Goal: Task Accomplishment & Management: Manage account settings

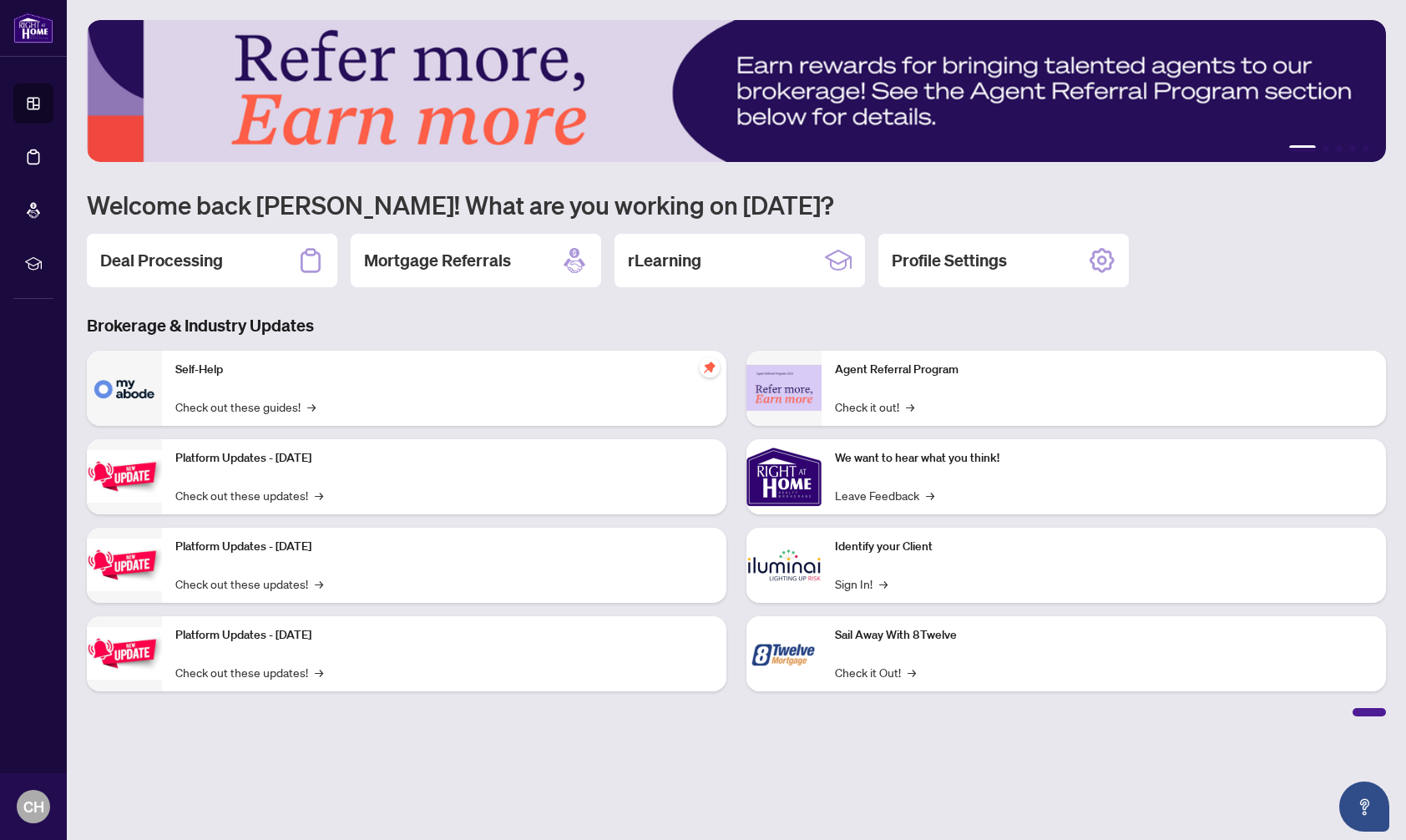
click at [173, 264] on h2 "Deal Processing" at bounding box center [162, 260] width 122 height 24
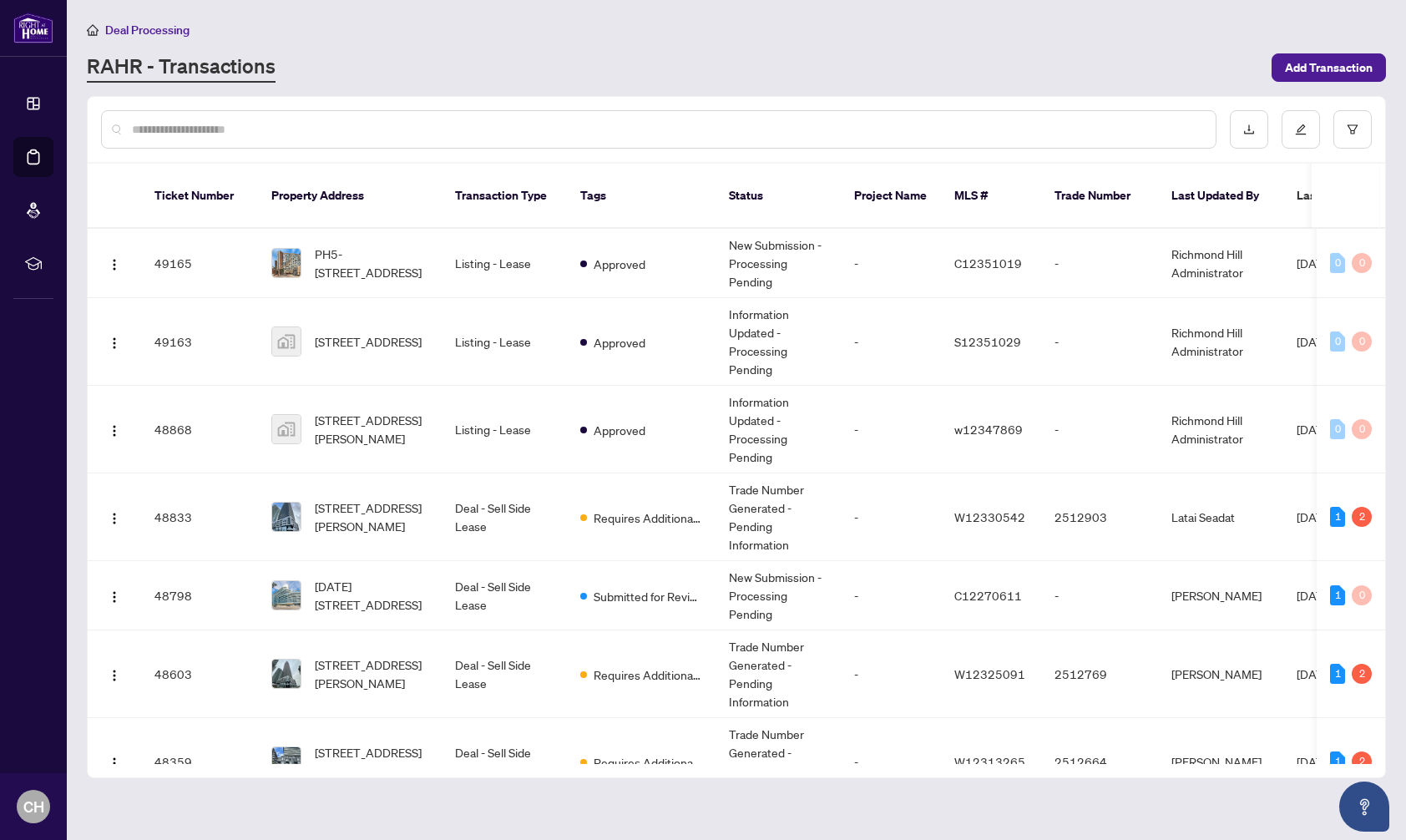
click at [185, 133] on input "text" at bounding box center [667, 129] width 1070 height 18
type input "*********"
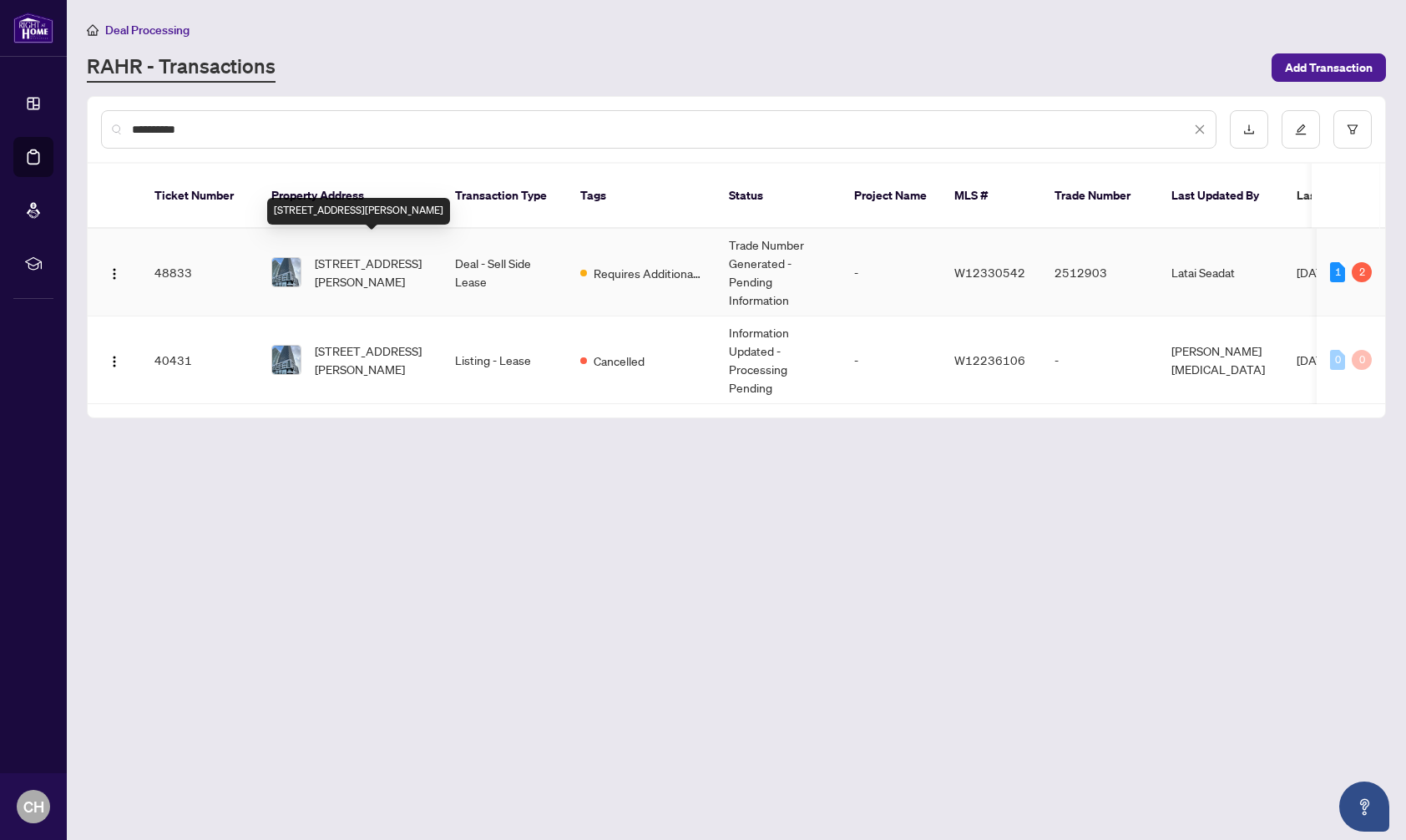
click at [356, 253] on span "[STREET_ADDRESS][PERSON_NAME]" at bounding box center [372, 272] width 114 height 37
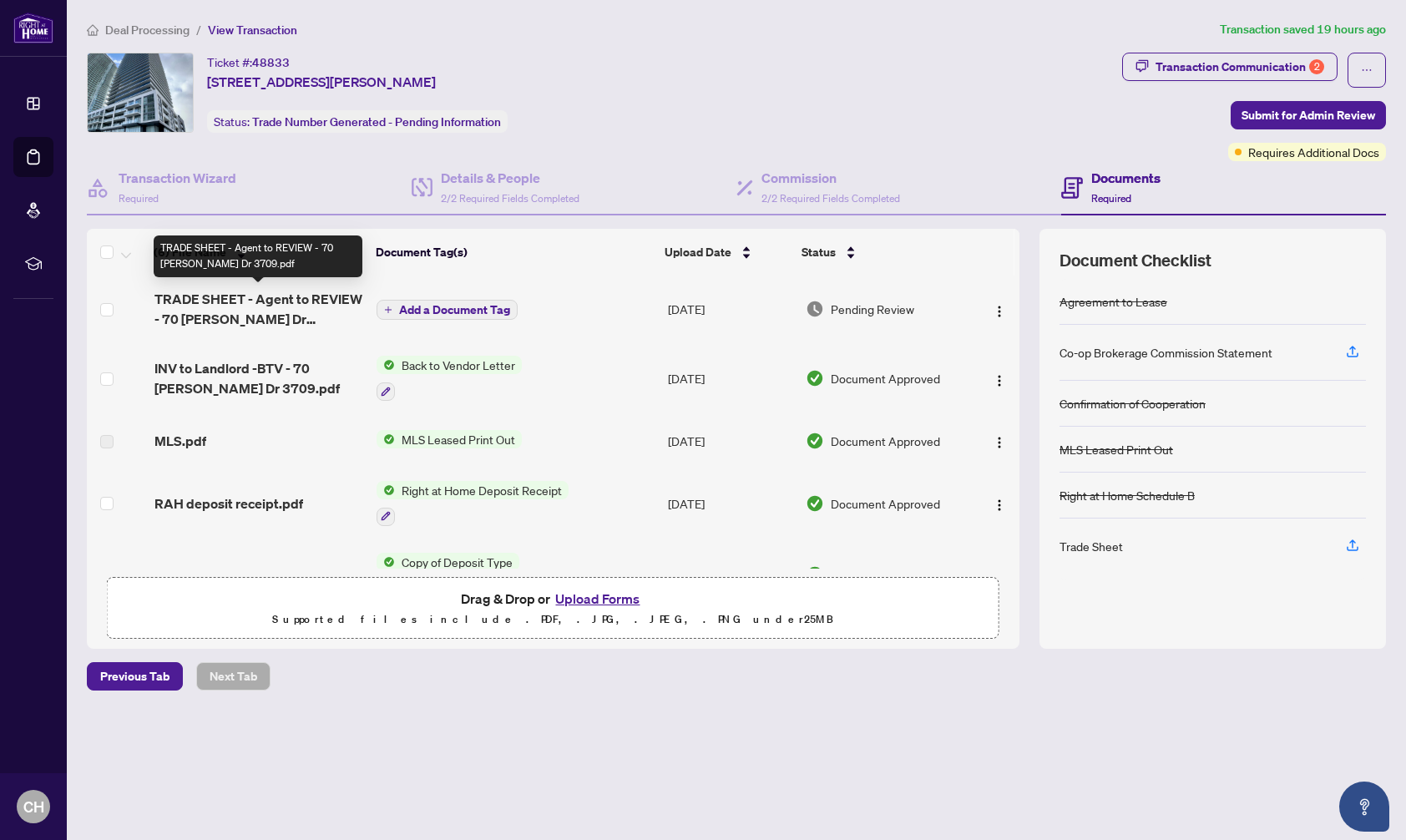
click at [311, 295] on span "TRADE SHEET - Agent to REVIEW - 70 [PERSON_NAME] Dr 3709.pdf" at bounding box center [260, 309] width 210 height 40
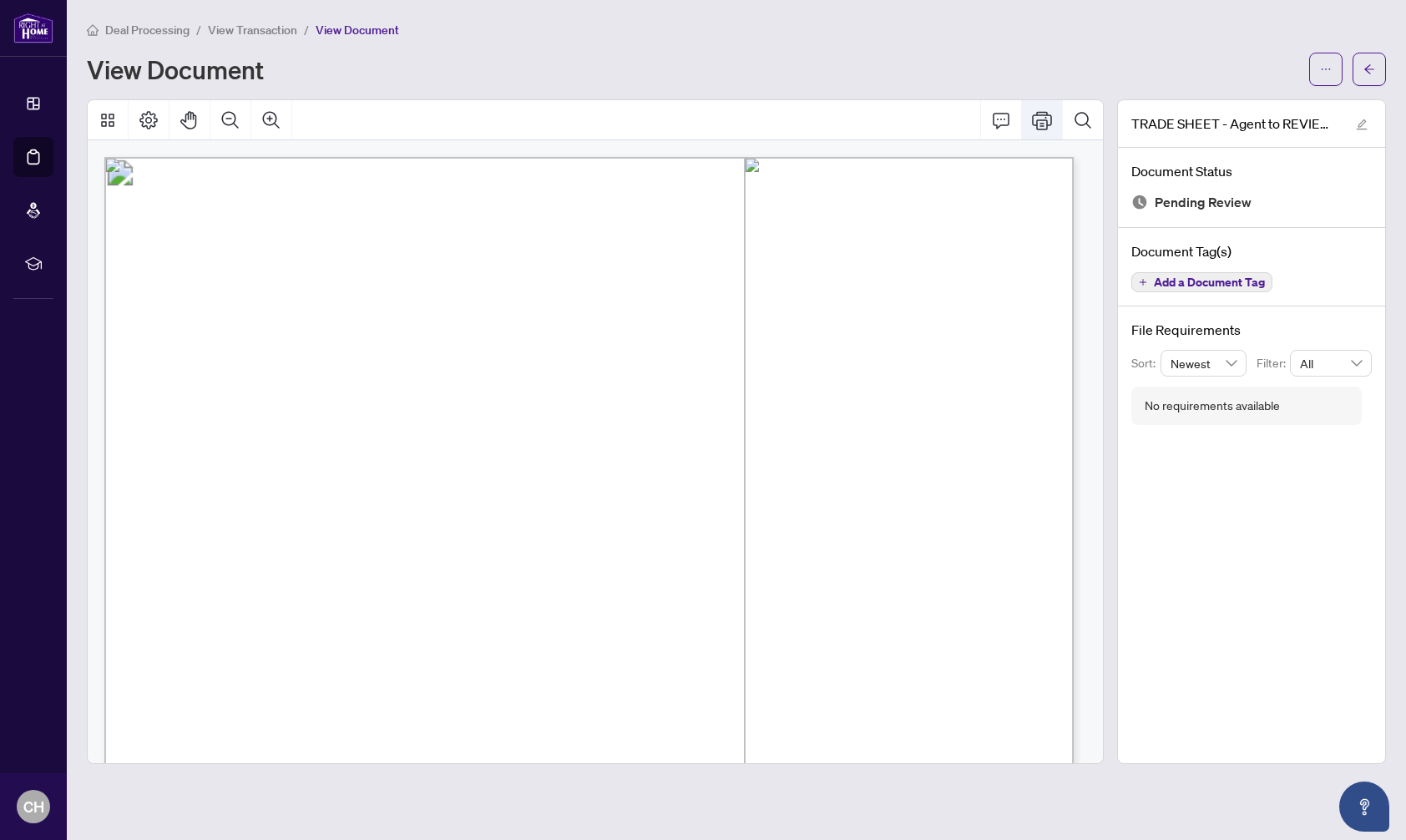
click at [1044, 117] on icon "Print" at bounding box center [1041, 120] width 20 height 20
click at [155, 31] on span "Deal Processing" at bounding box center [147, 30] width 84 height 15
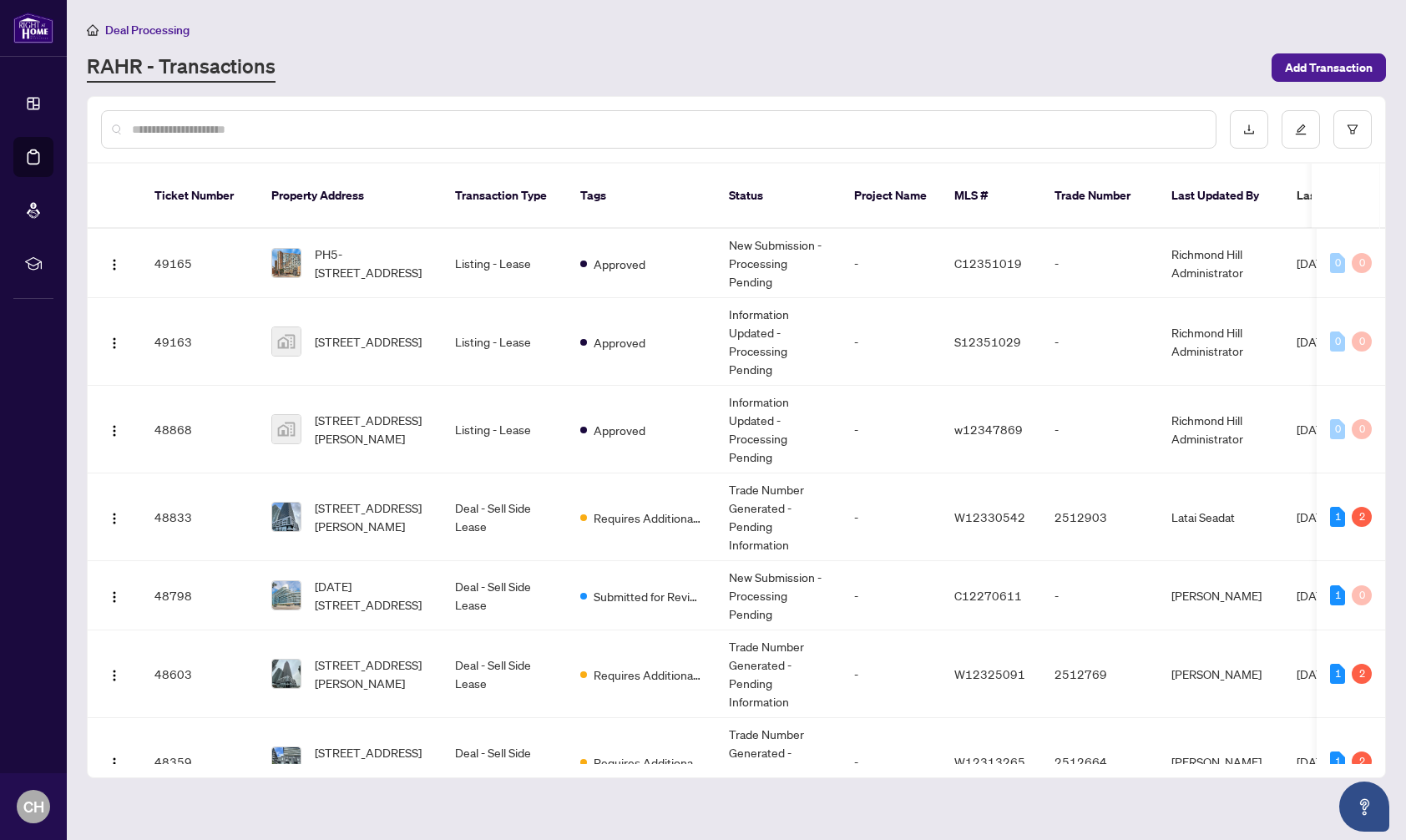
click at [204, 130] on input "text" at bounding box center [667, 129] width 1070 height 18
type input "****"
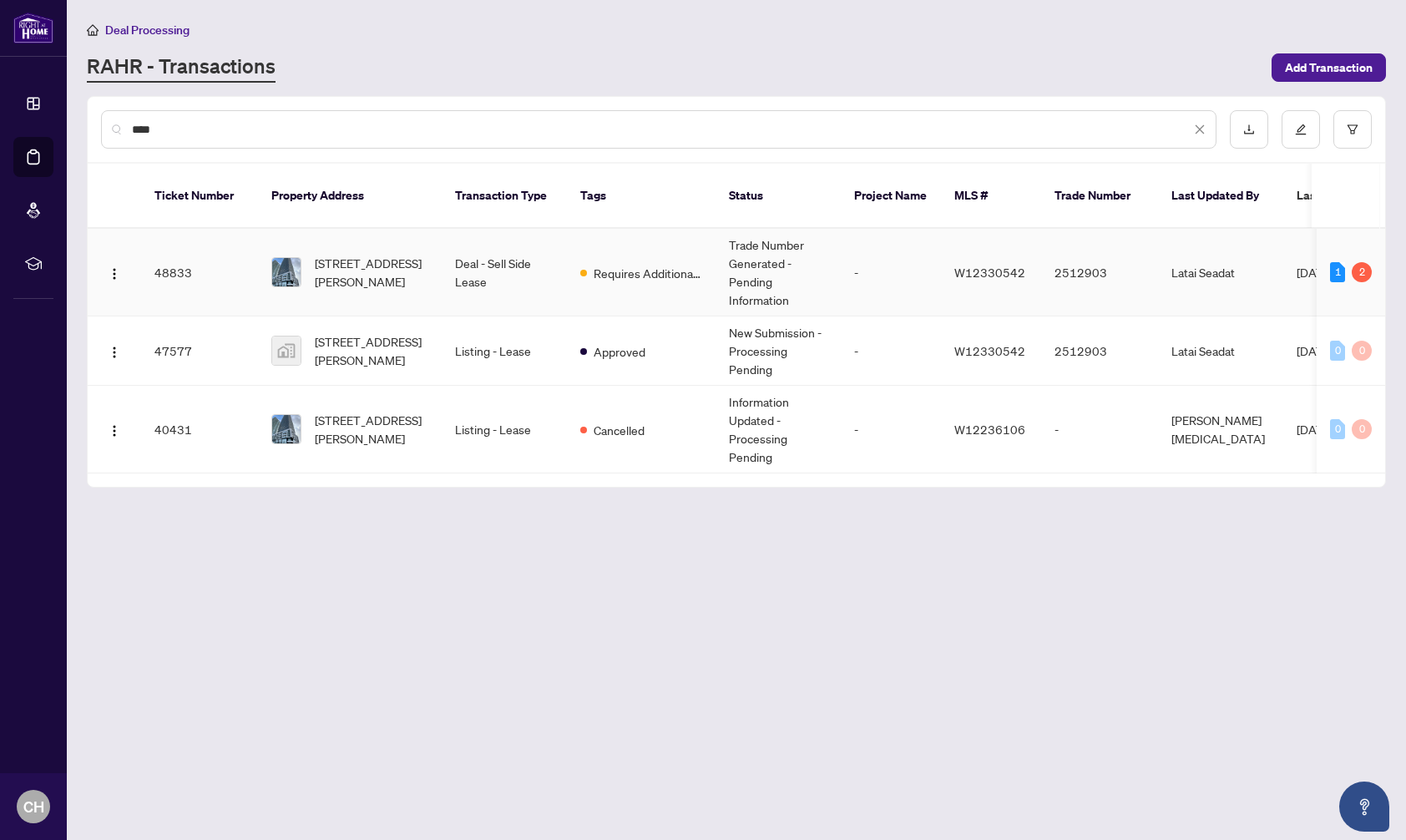
click at [340, 253] on span "[STREET_ADDRESS][PERSON_NAME]" at bounding box center [372, 272] width 114 height 37
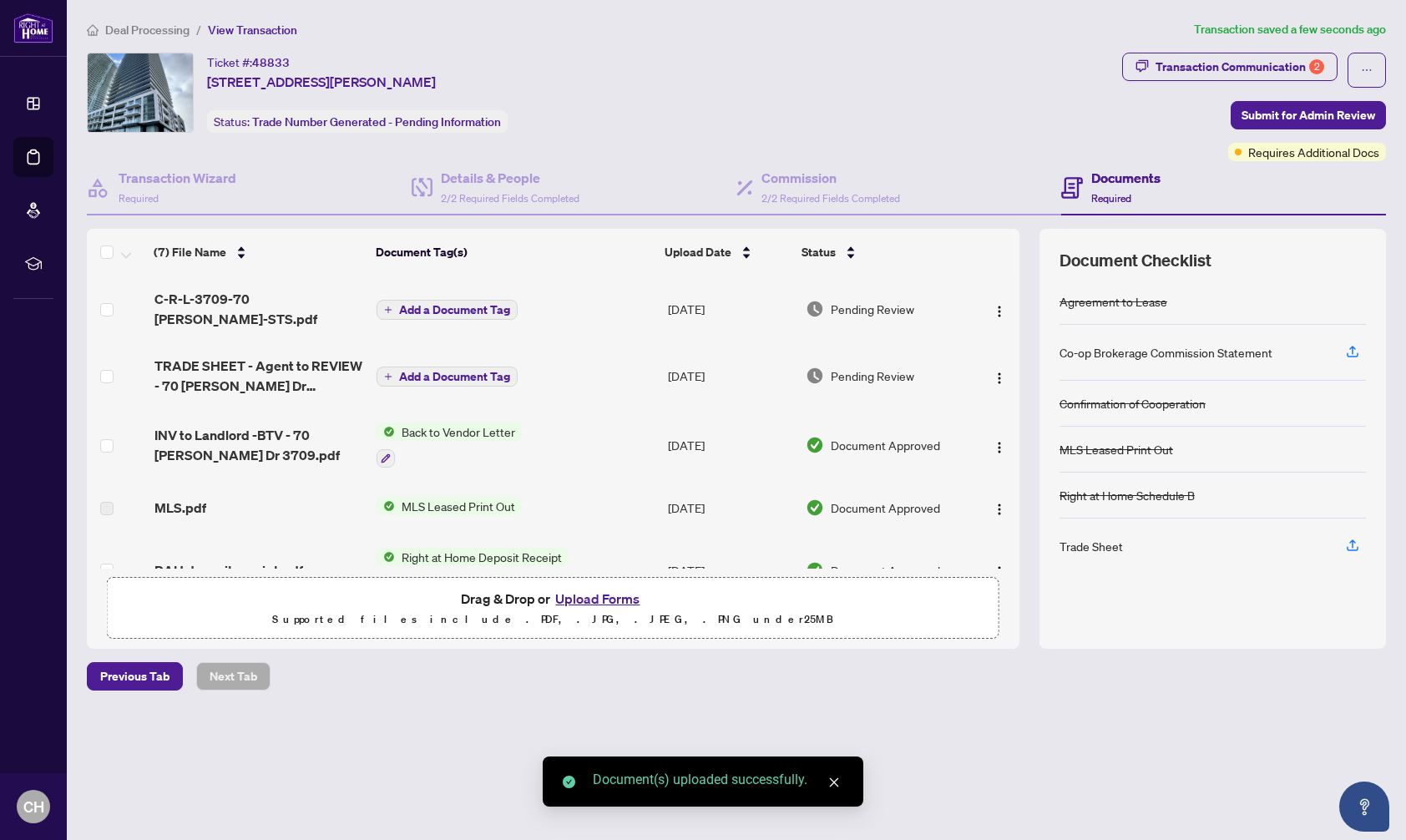
click at [834, 784] on icon "close" at bounding box center [833, 781] width 11 height 11
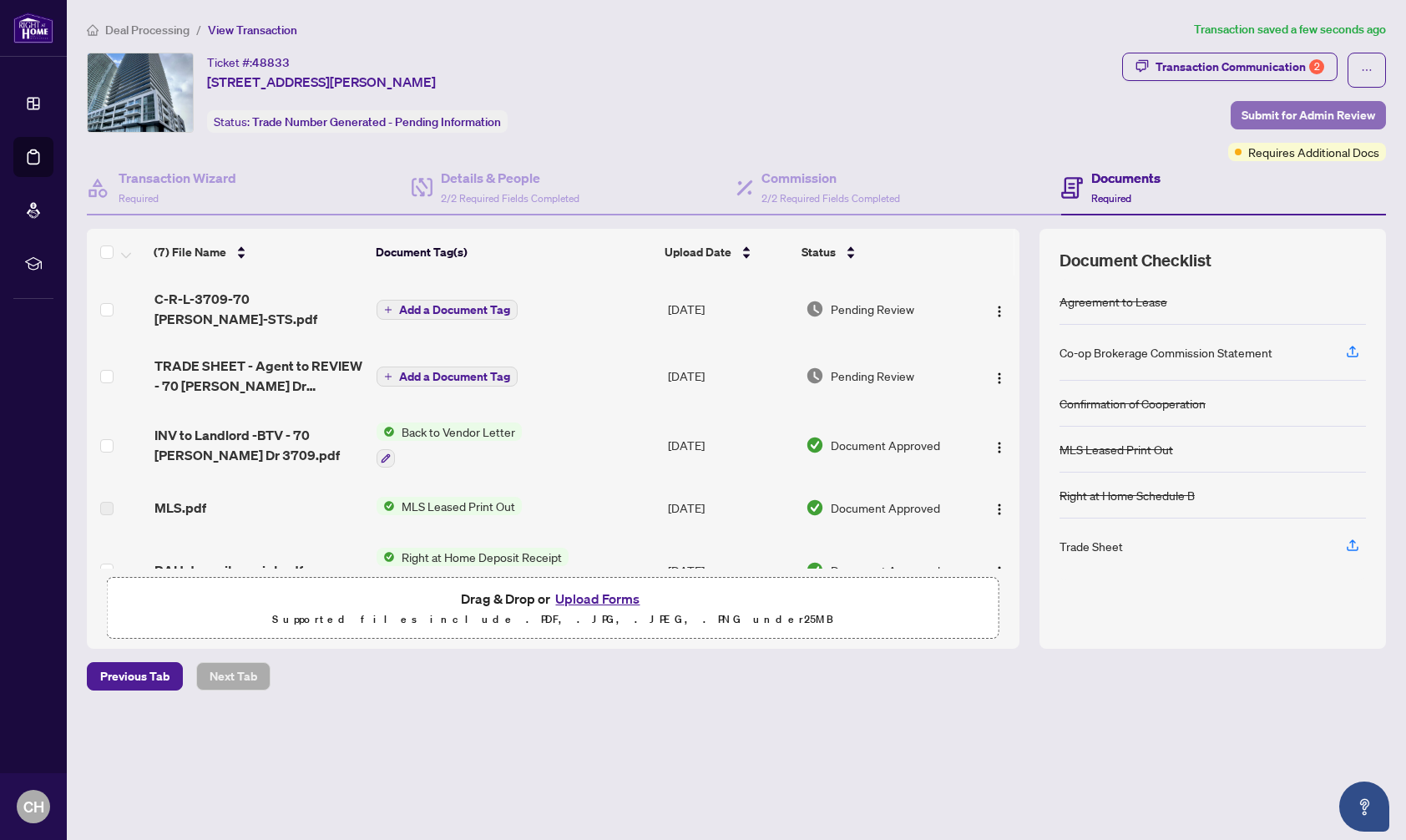
click at [1288, 107] on span "Submit for Admin Review" at bounding box center [1308, 115] width 134 height 27
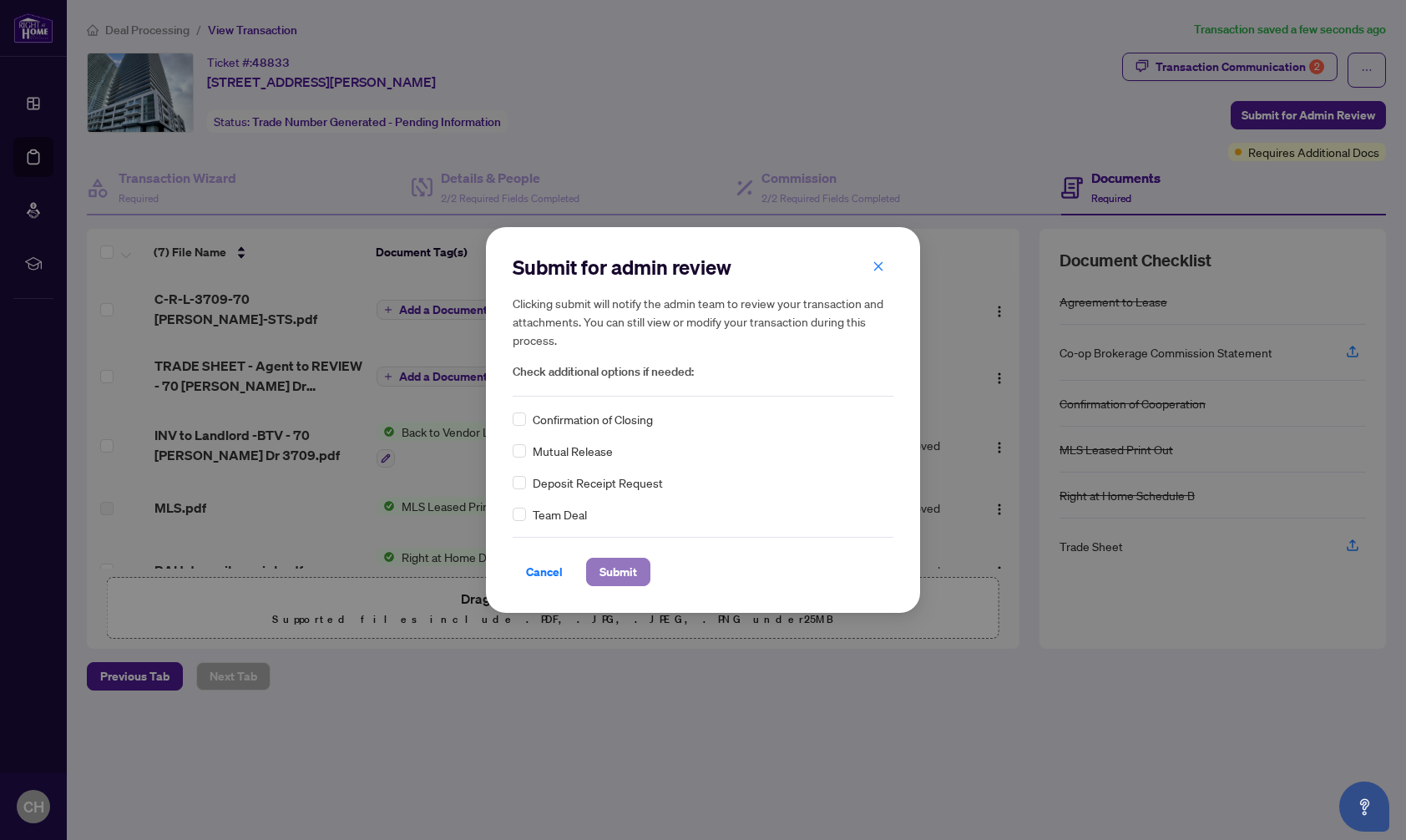
click at [616, 577] on span "Submit" at bounding box center [618, 572] width 38 height 27
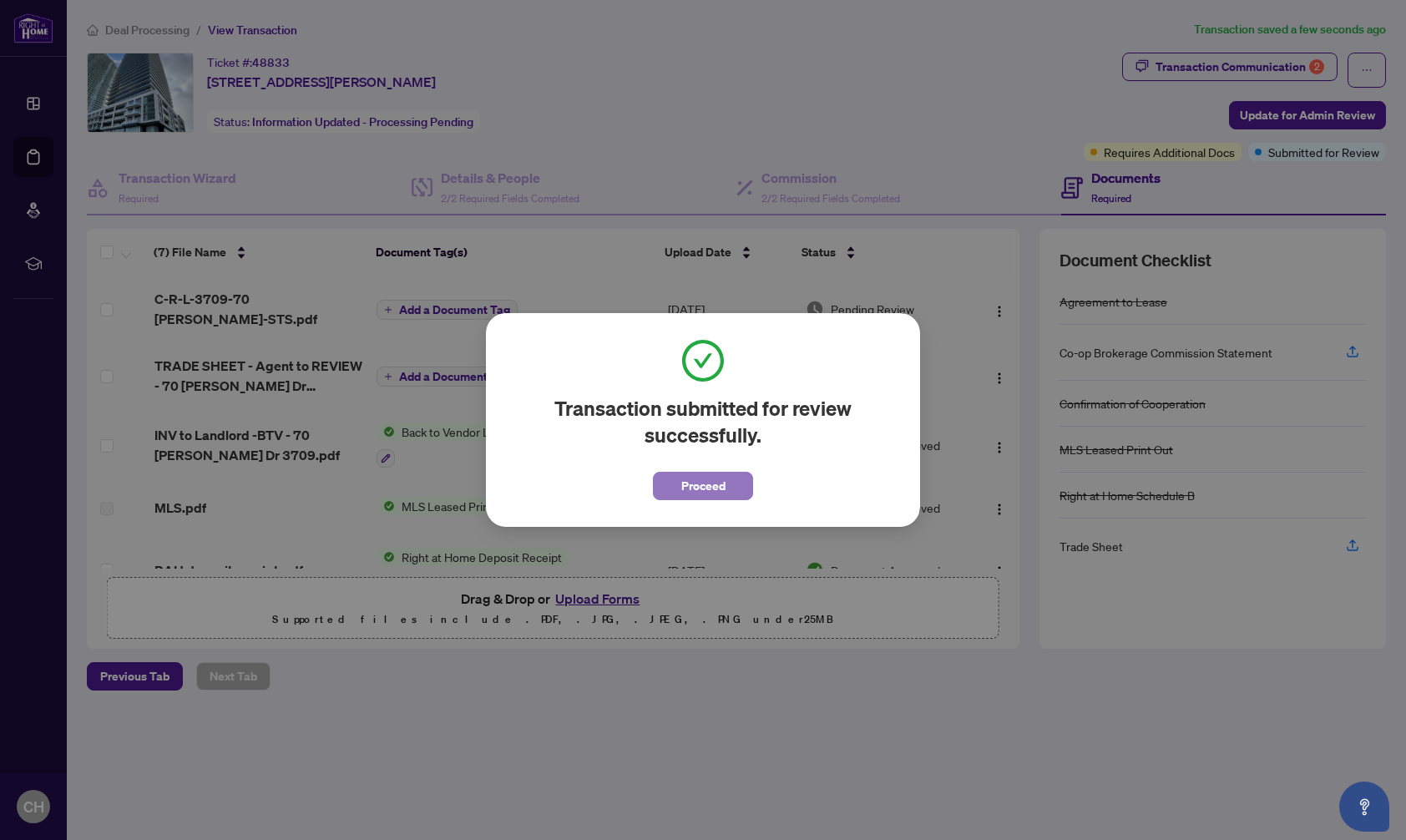
click at [687, 489] on span "Proceed" at bounding box center [703, 485] width 45 height 27
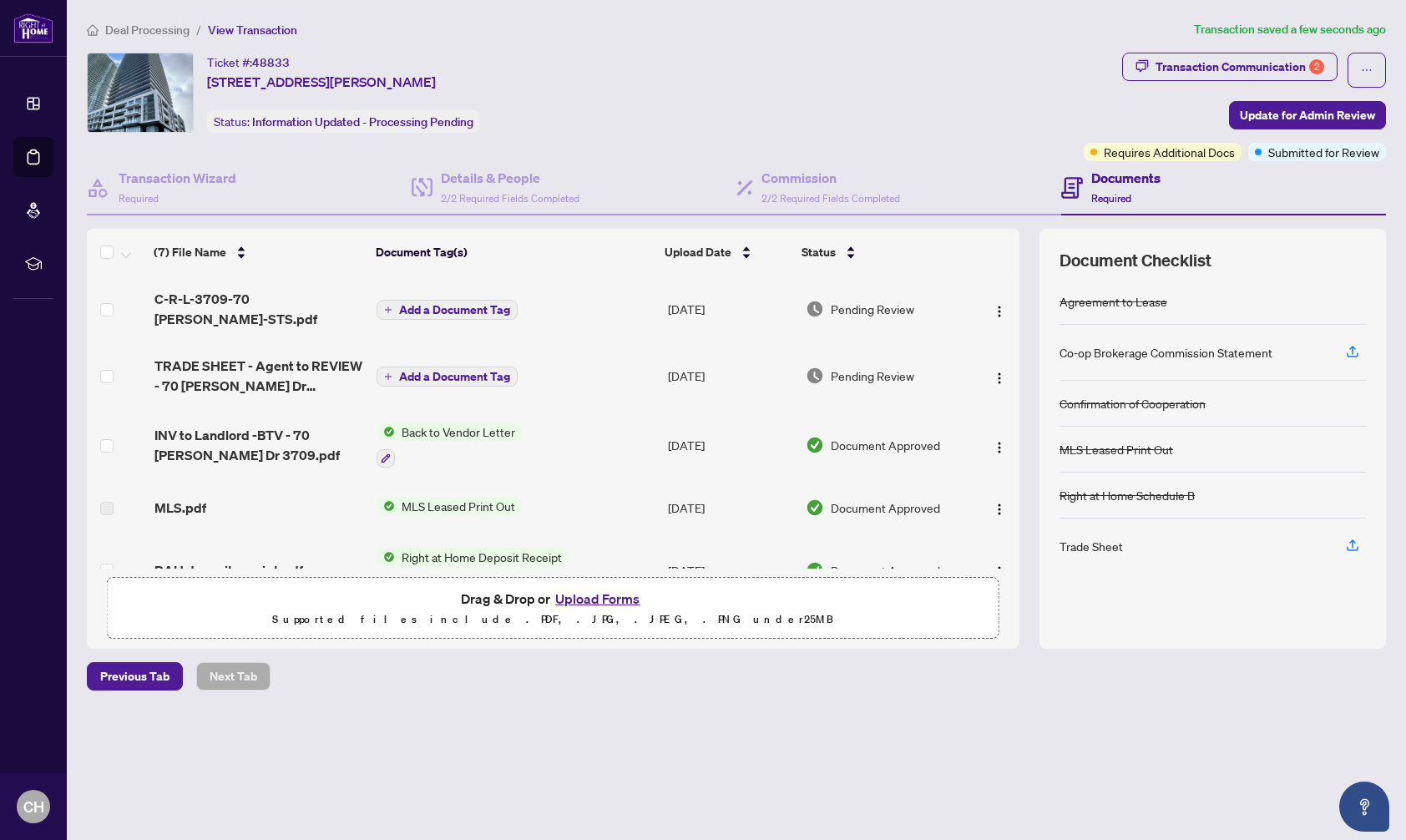
click at [157, 28] on span "Deal Processing" at bounding box center [147, 30] width 84 height 15
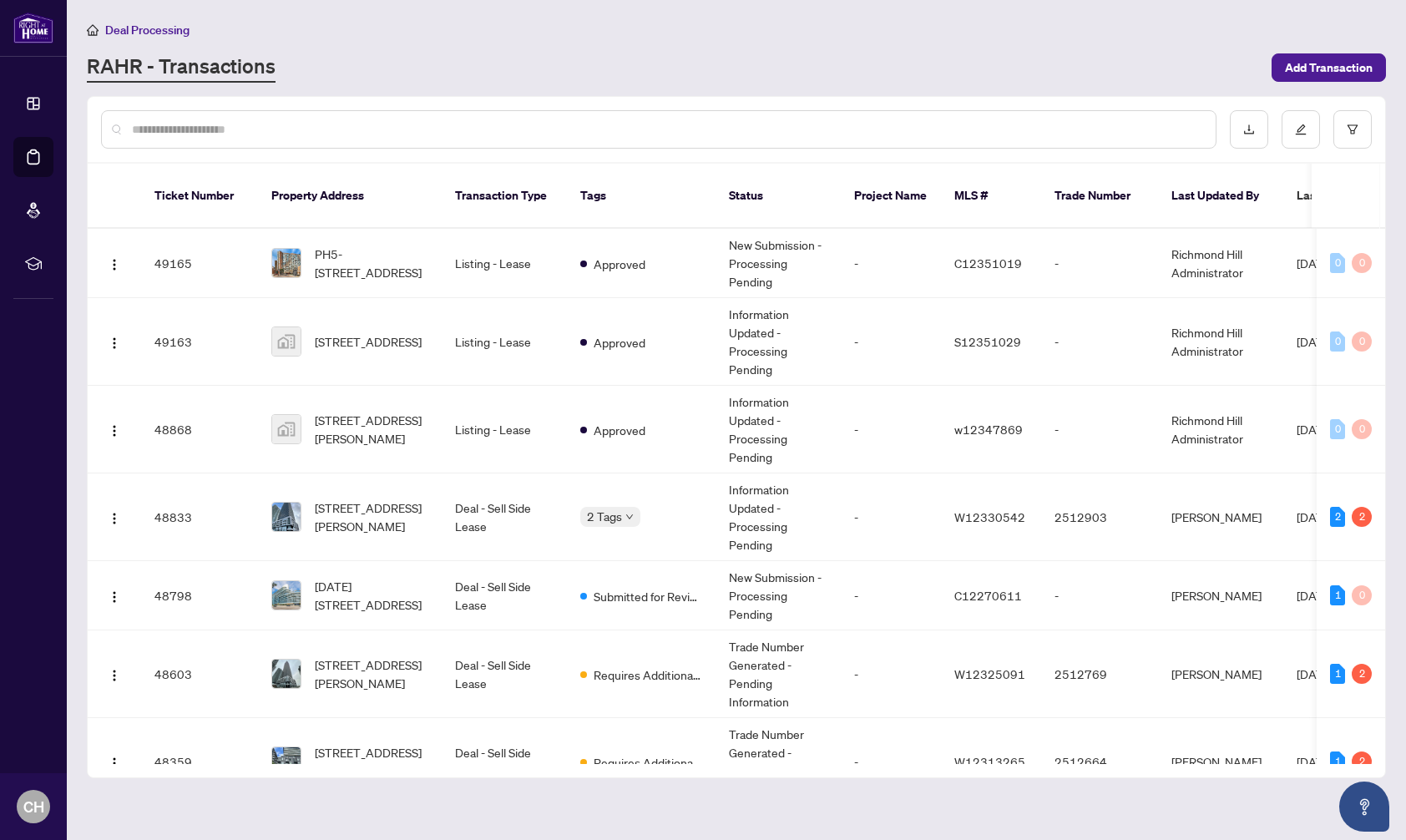
click at [292, 124] on input "text" at bounding box center [667, 129] width 1070 height 18
type input "*******"
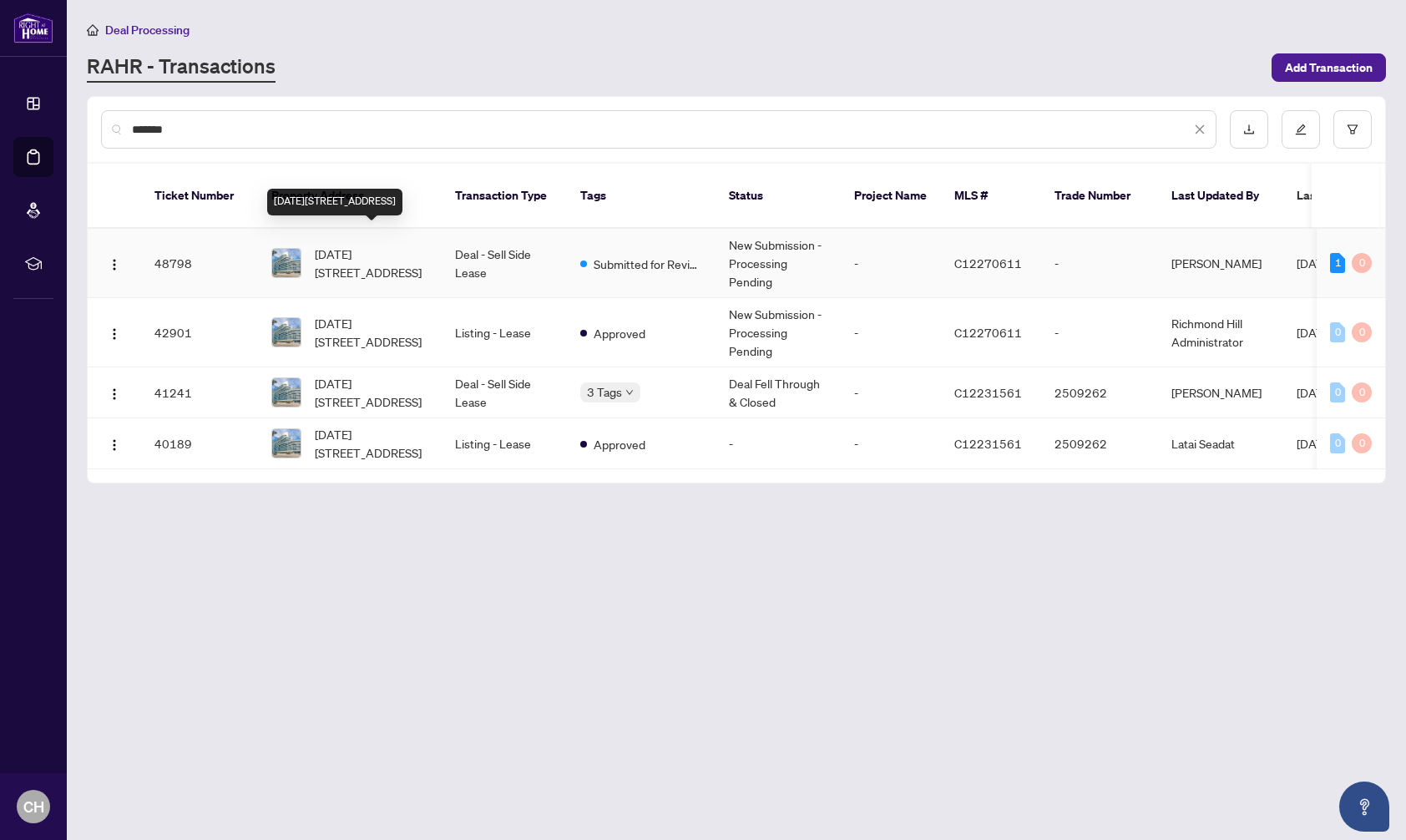
click at [384, 245] on span "[DATE][STREET_ADDRESS]" at bounding box center [372, 263] width 114 height 37
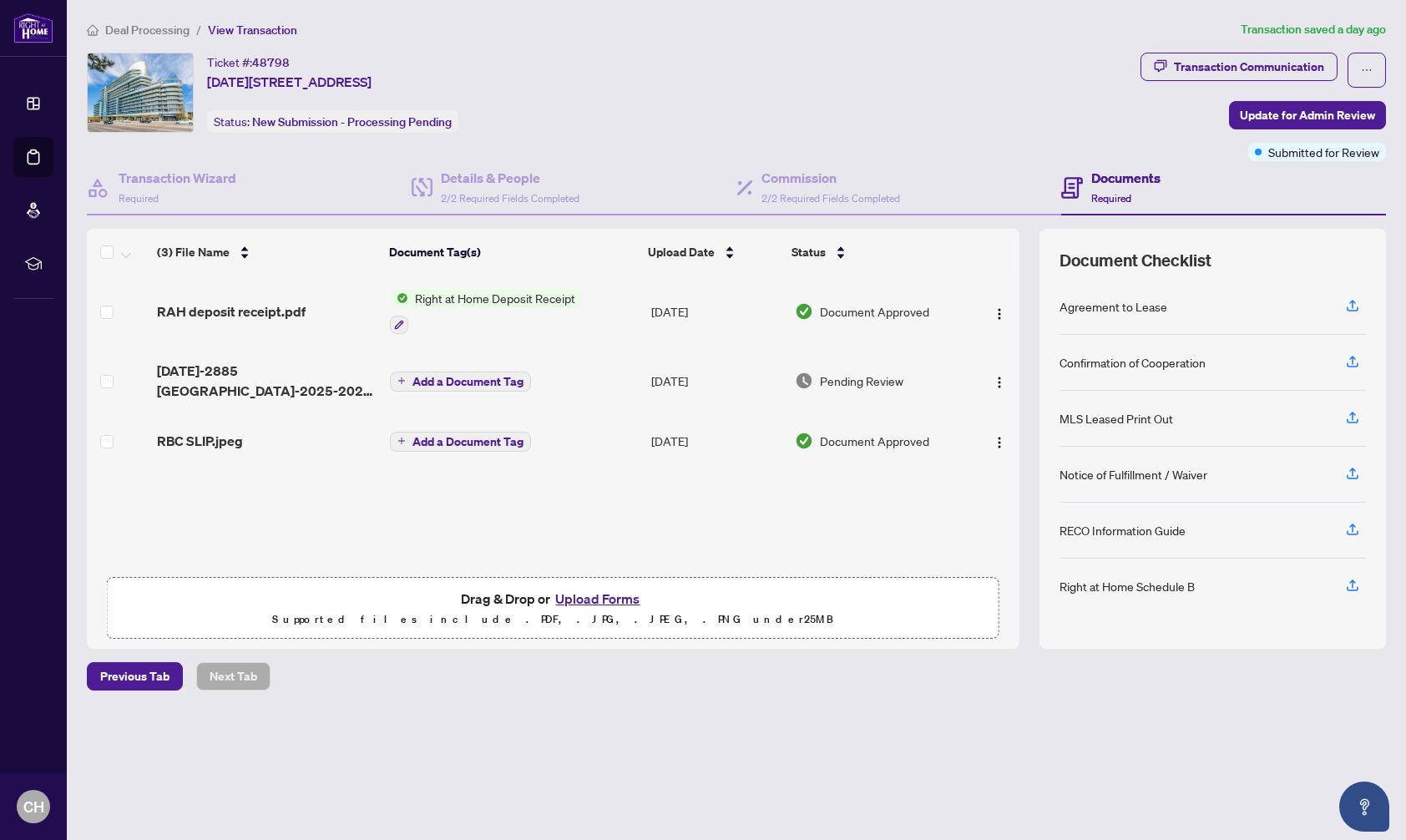
click at [154, 28] on span "Deal Processing" at bounding box center [147, 30] width 84 height 15
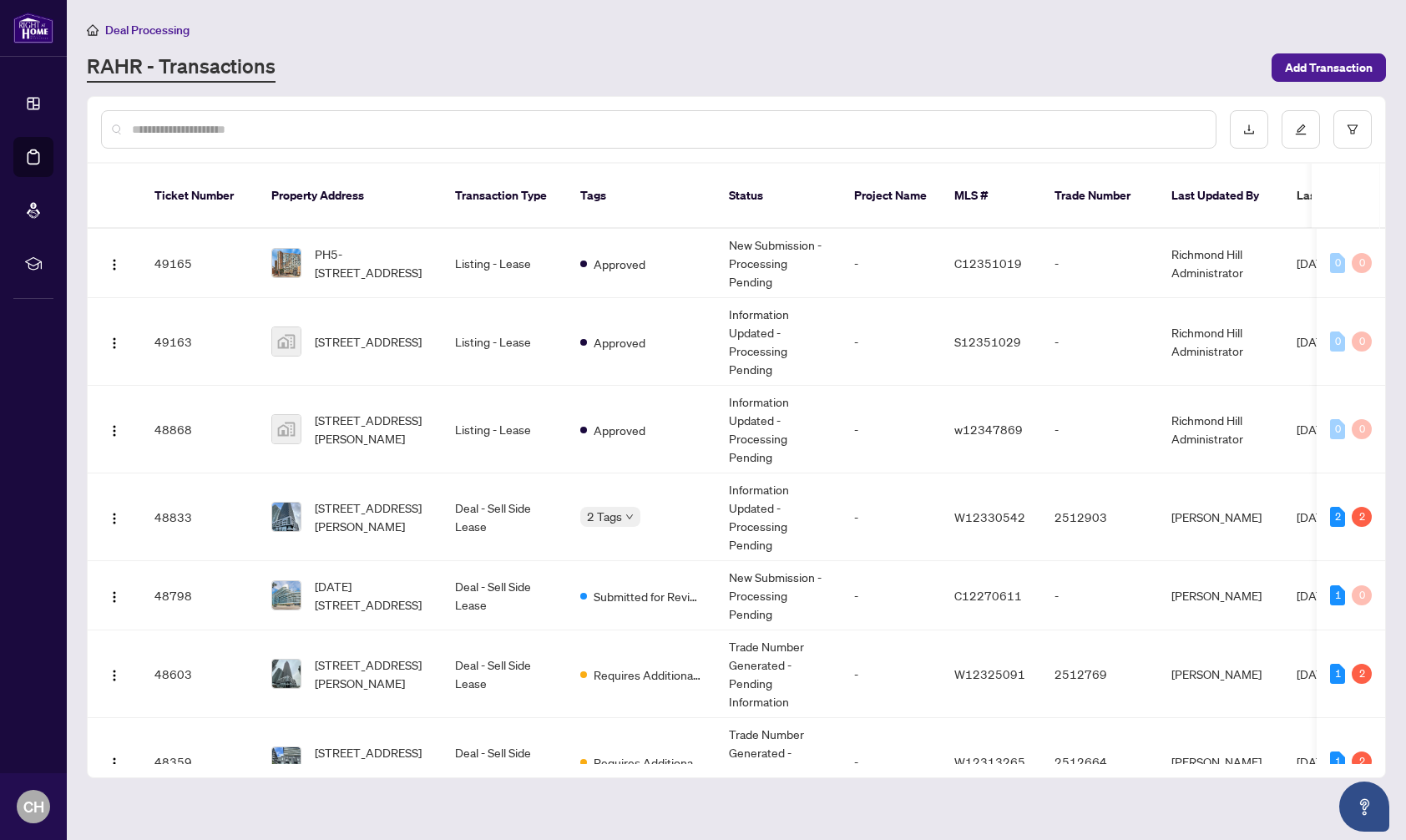
click at [172, 128] on input "text" at bounding box center [667, 129] width 1070 height 18
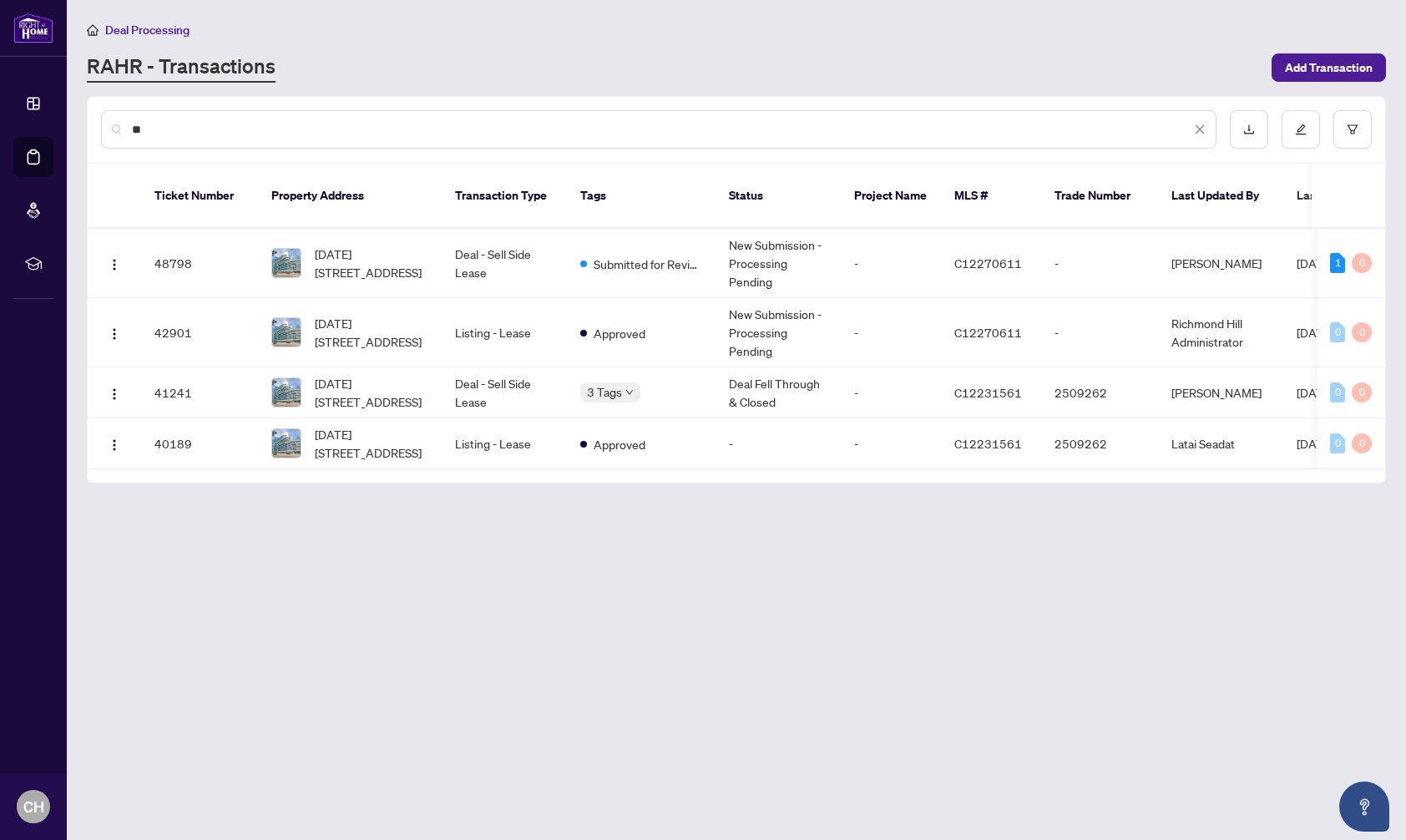
type input "*"
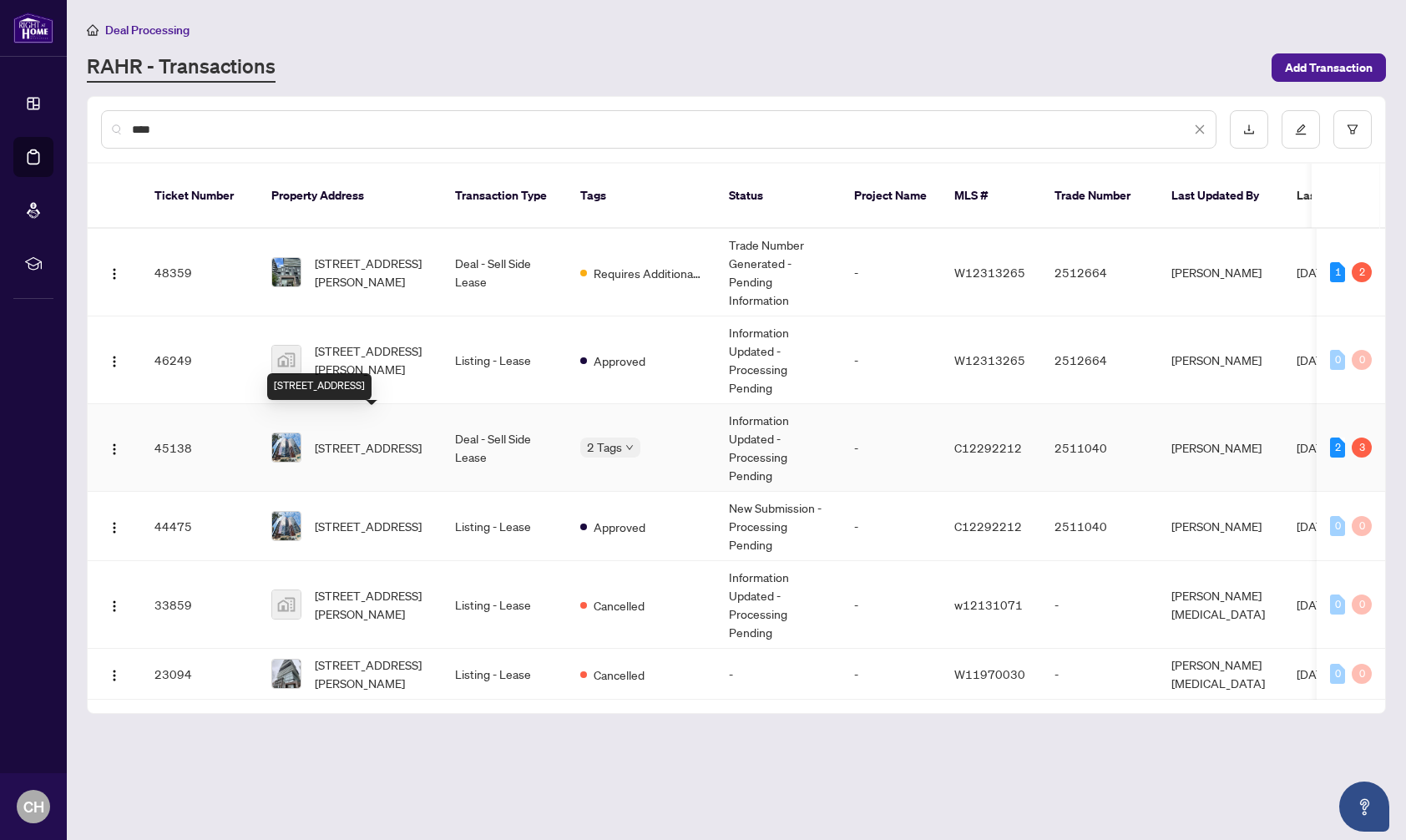
type input "****"
click at [370, 438] on span "[STREET_ADDRESS]" at bounding box center [368, 447] width 107 height 18
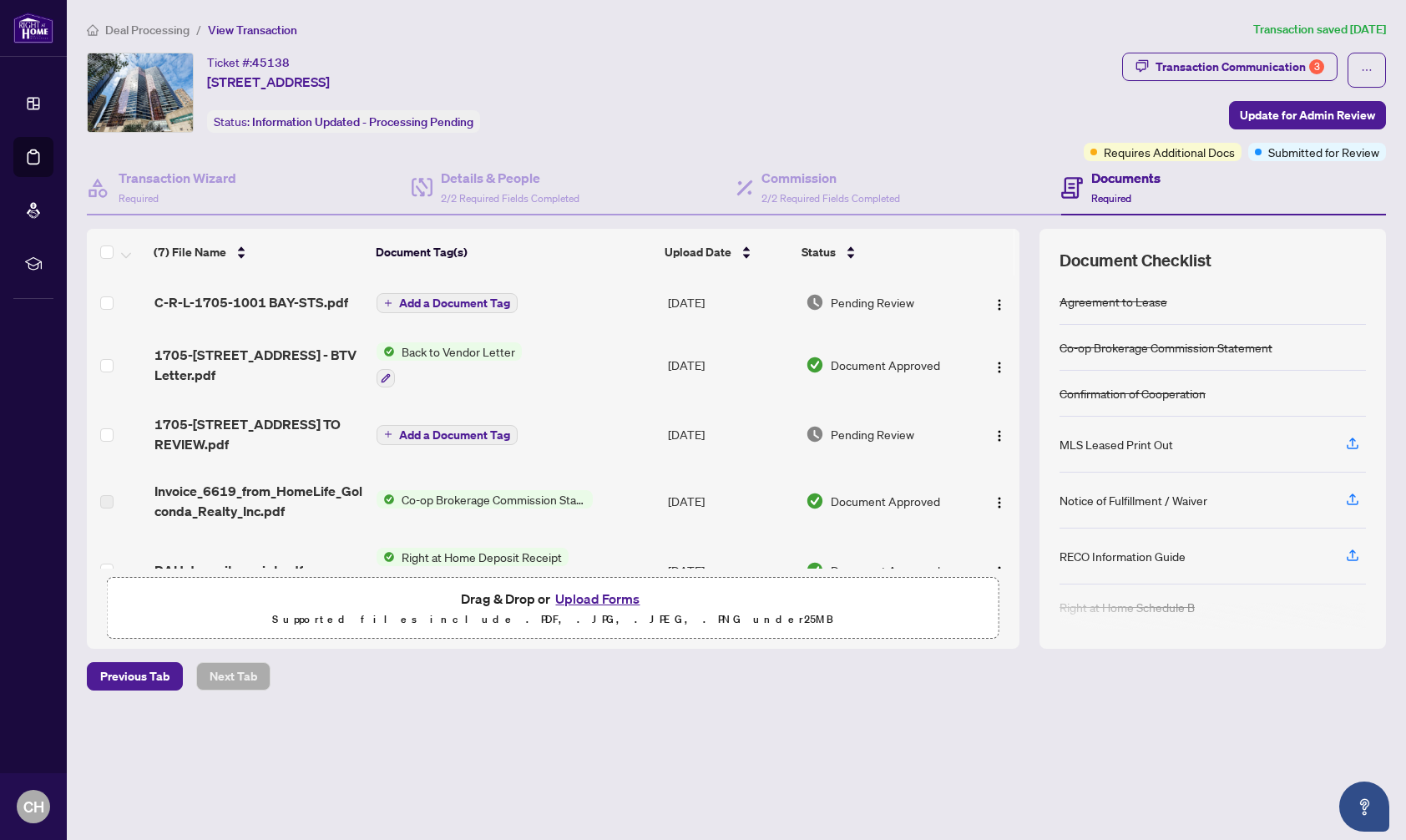
click at [146, 28] on span "Deal Processing" at bounding box center [147, 30] width 84 height 15
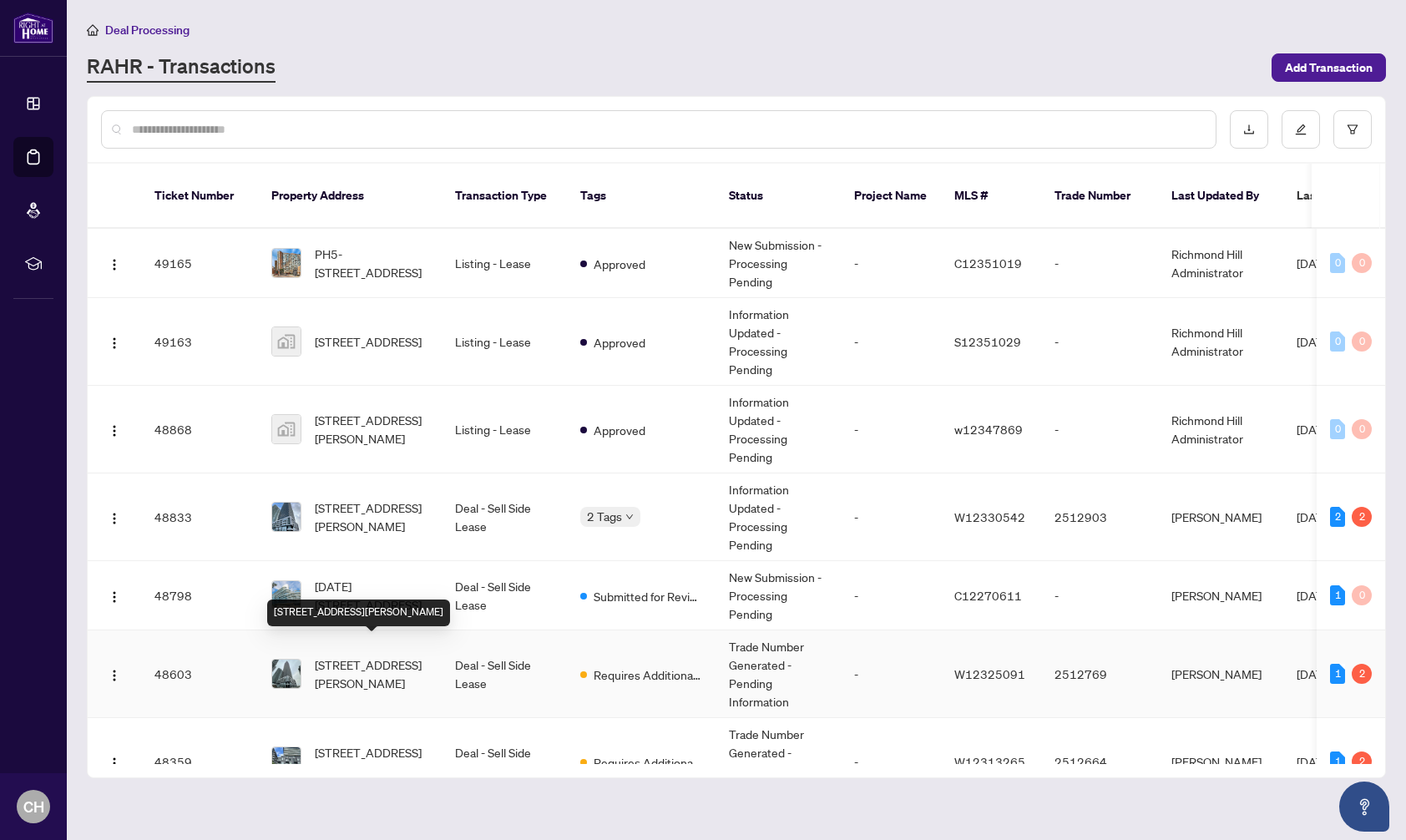
click at [365, 661] on span "[STREET_ADDRESS][PERSON_NAME]" at bounding box center [372, 674] width 114 height 37
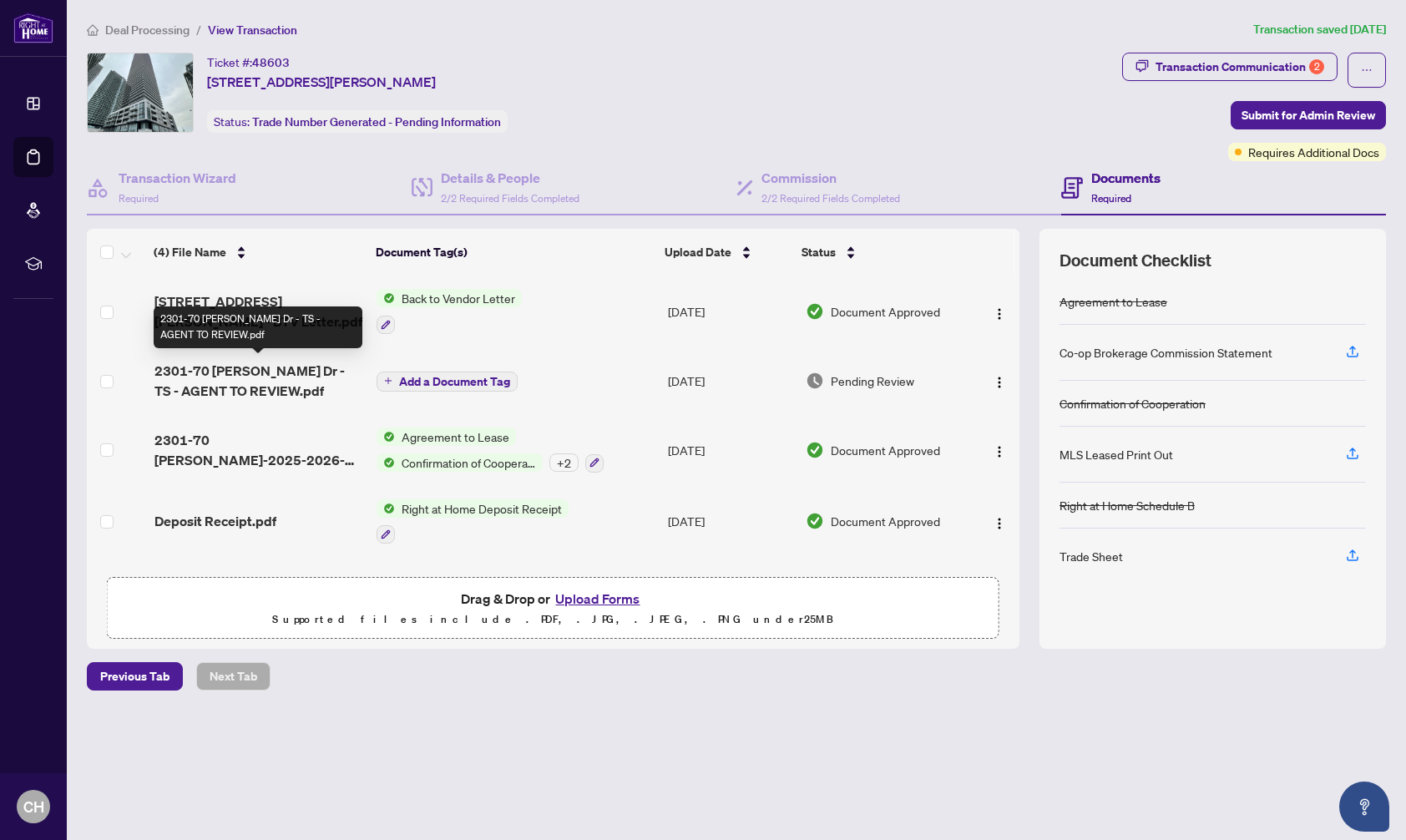
click at [243, 376] on span "2301-70 [PERSON_NAME] Dr - TS - AGENT TO REVIEW.pdf" at bounding box center [260, 381] width 210 height 40
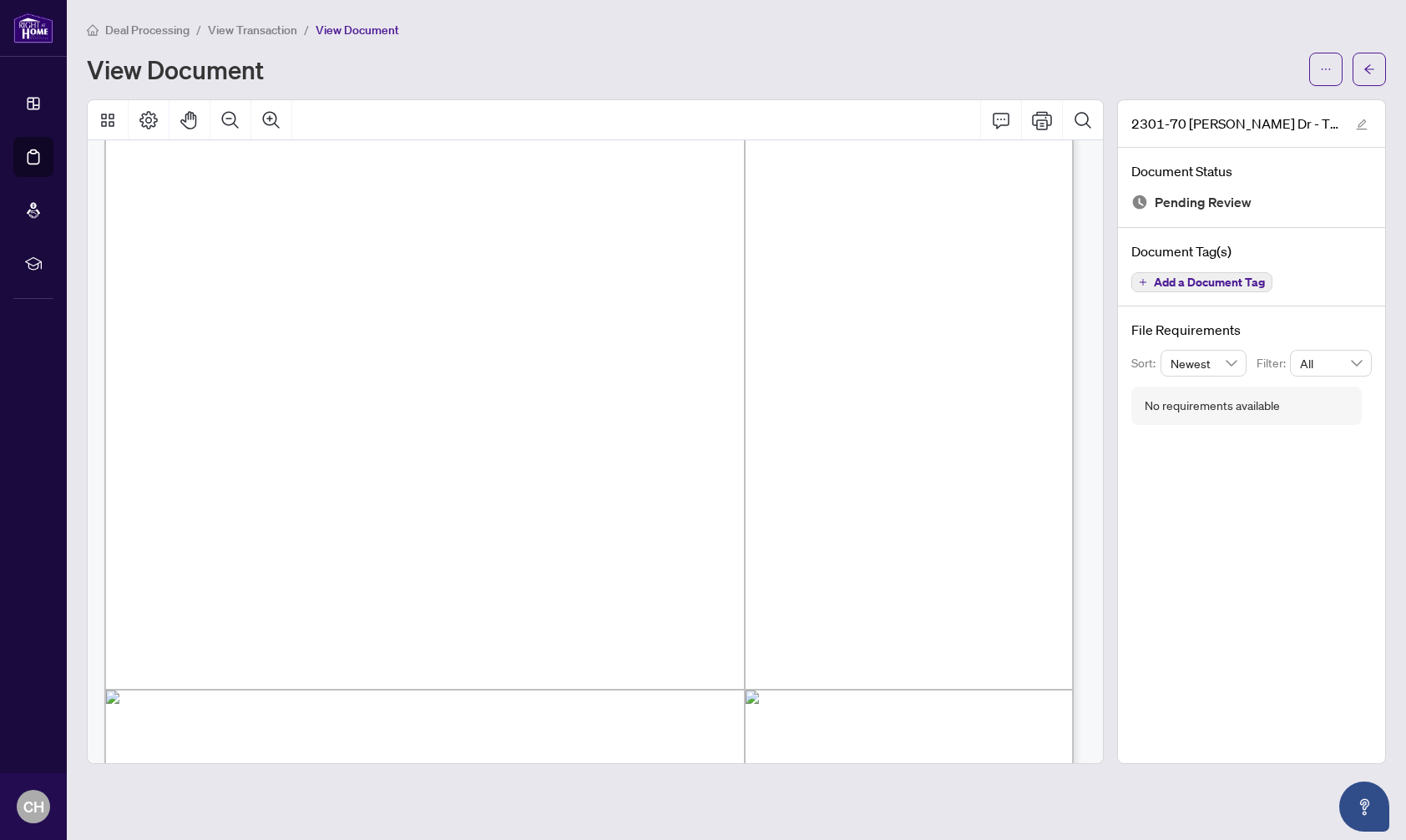
scroll to position [323, 0]
click at [1037, 120] on icon "Print" at bounding box center [1041, 120] width 20 height 18
click at [150, 23] on span "Deal Processing" at bounding box center [147, 30] width 84 height 15
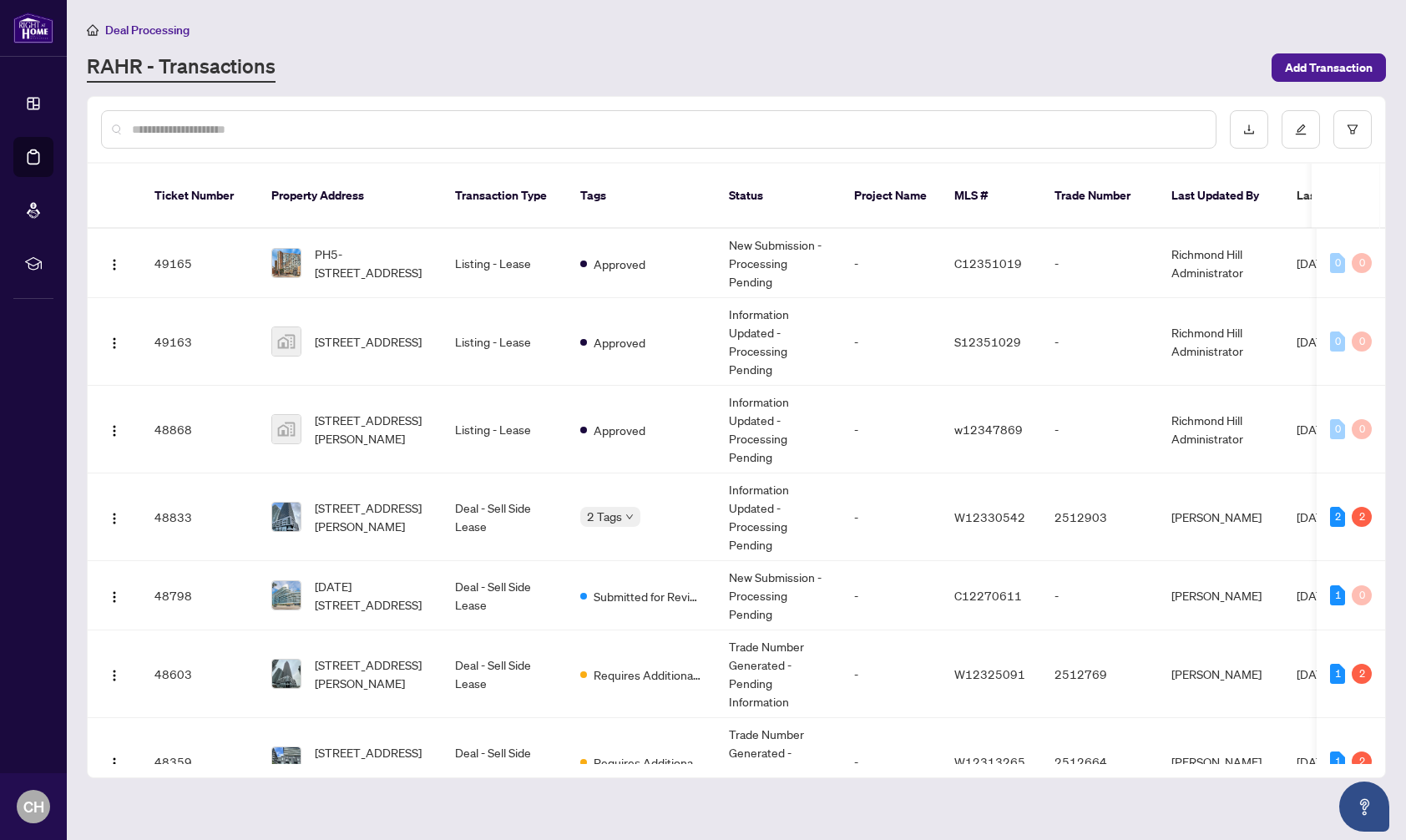
click at [270, 139] on div at bounding box center [659, 129] width 1116 height 38
click at [271, 137] on input "text" at bounding box center [667, 129] width 1070 height 18
type input "****"
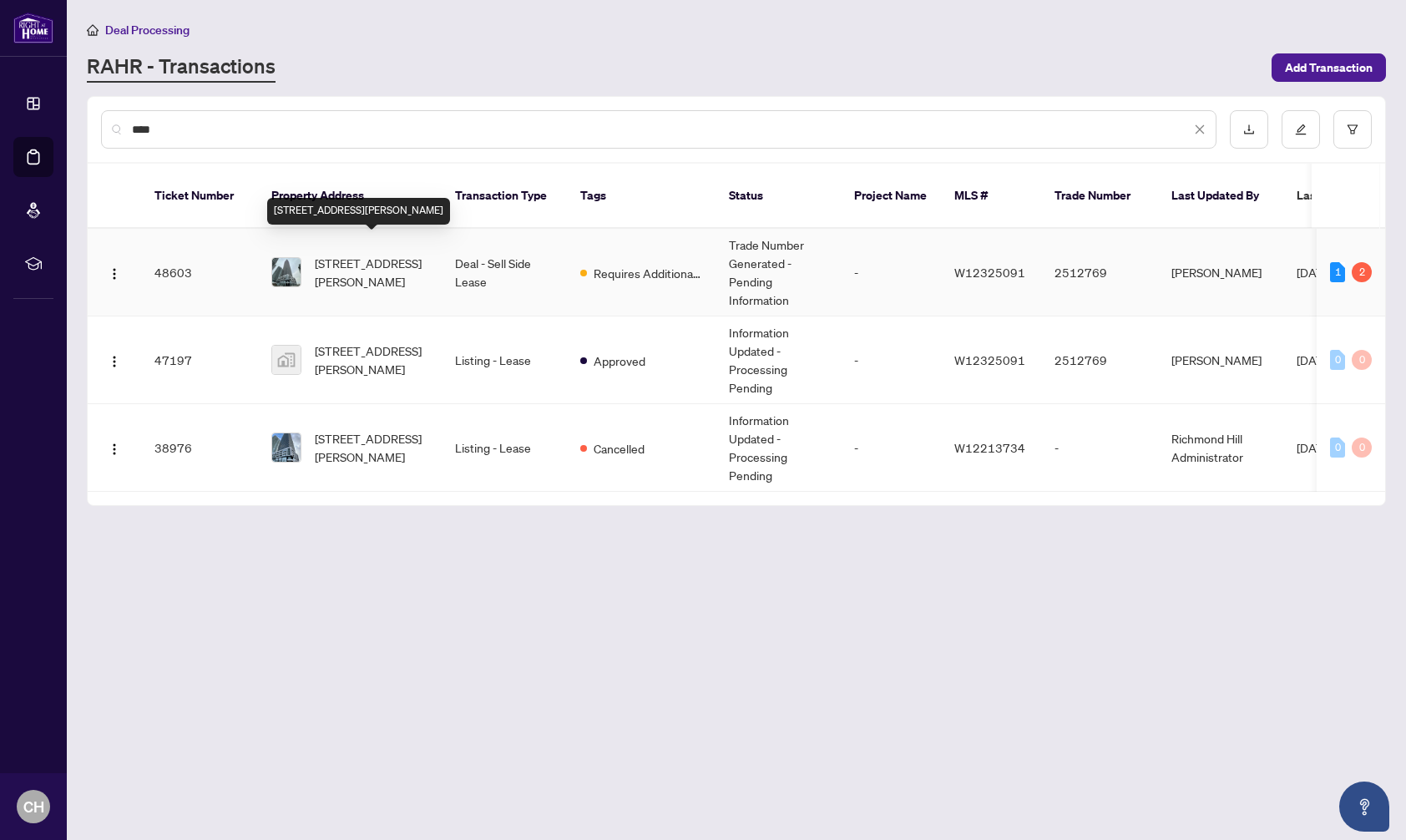
click at [396, 253] on span "[STREET_ADDRESS][PERSON_NAME]" at bounding box center [372, 272] width 114 height 37
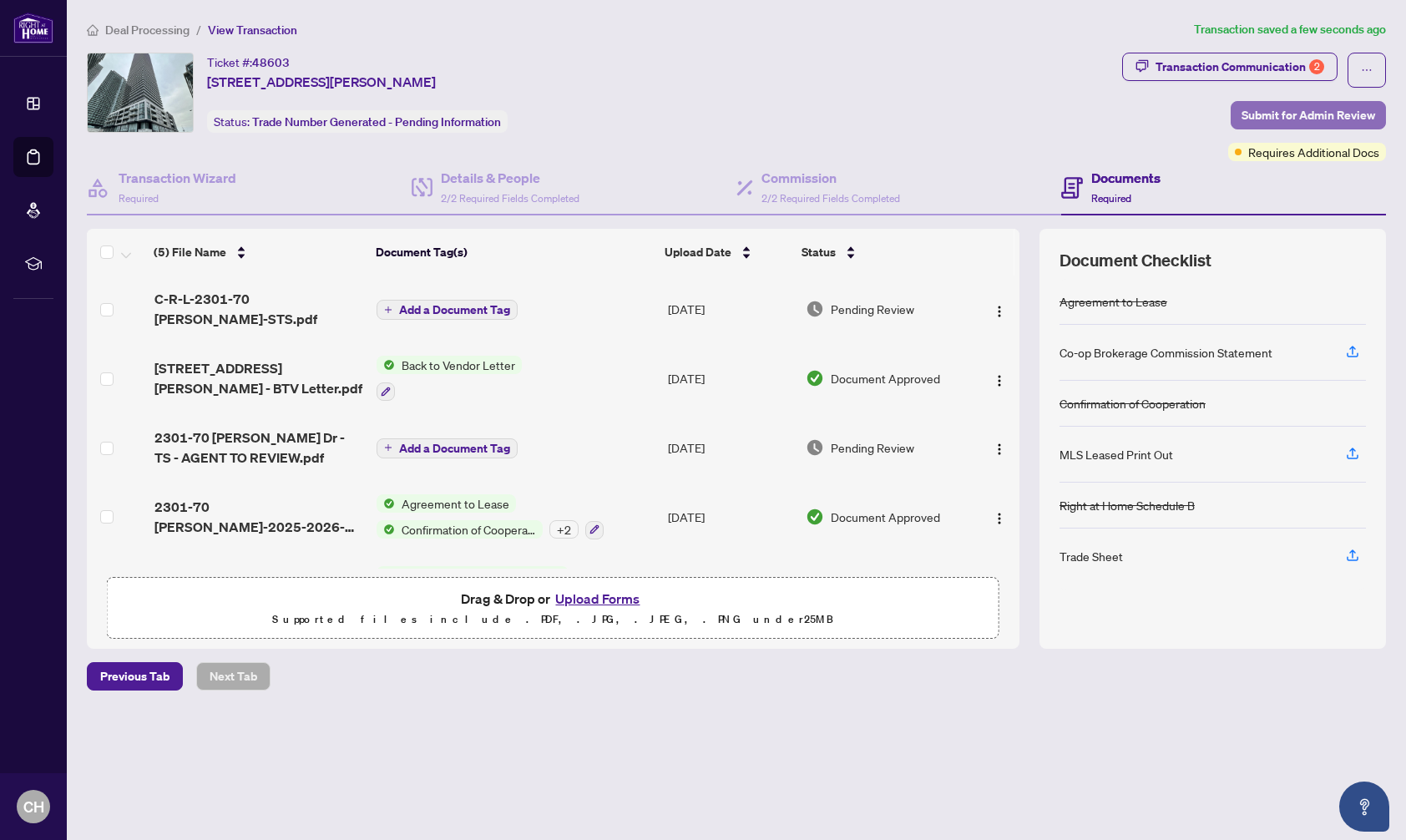
click at [1305, 113] on span "Submit for Admin Review" at bounding box center [1308, 115] width 134 height 27
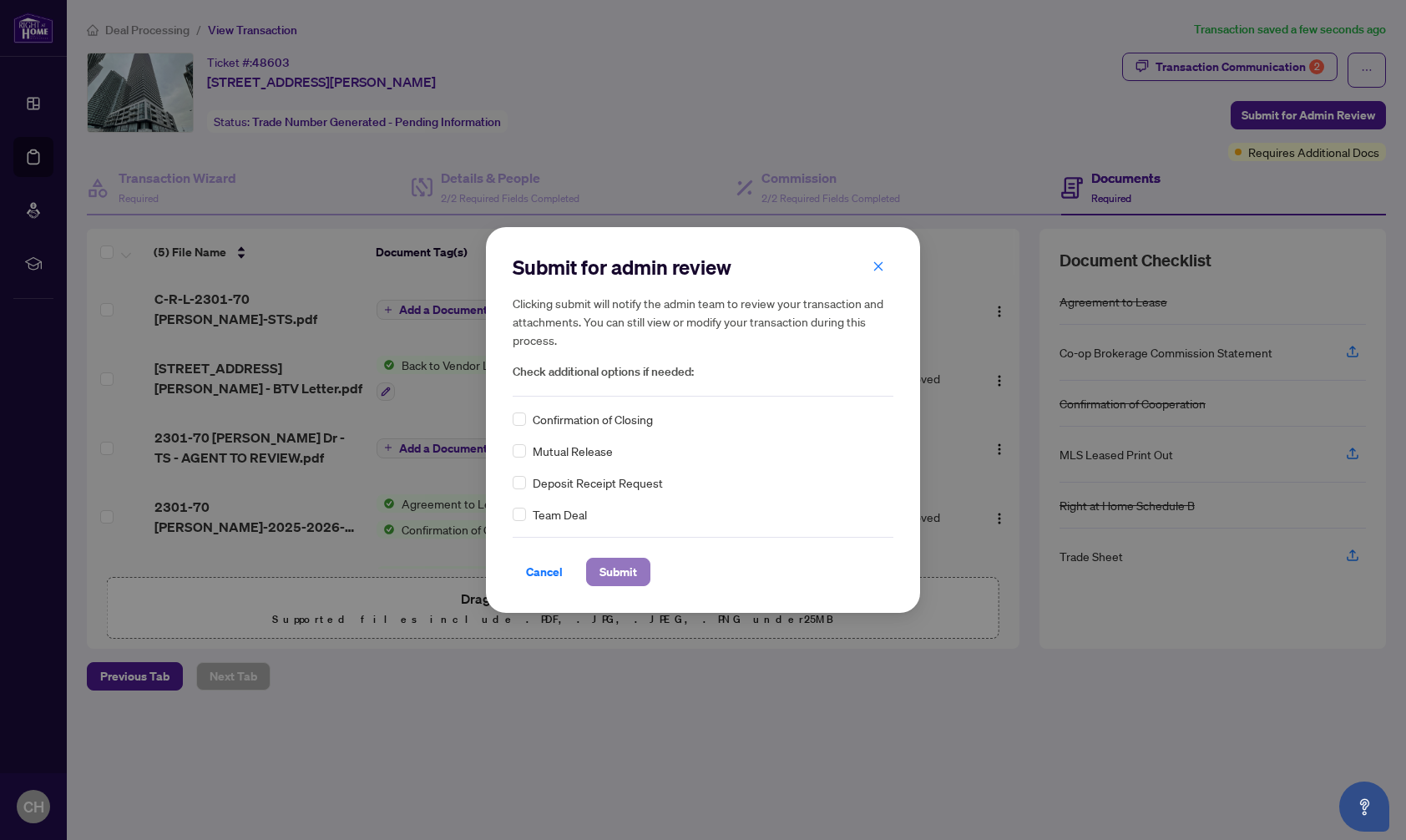
click at [623, 566] on span "Submit" at bounding box center [618, 572] width 38 height 27
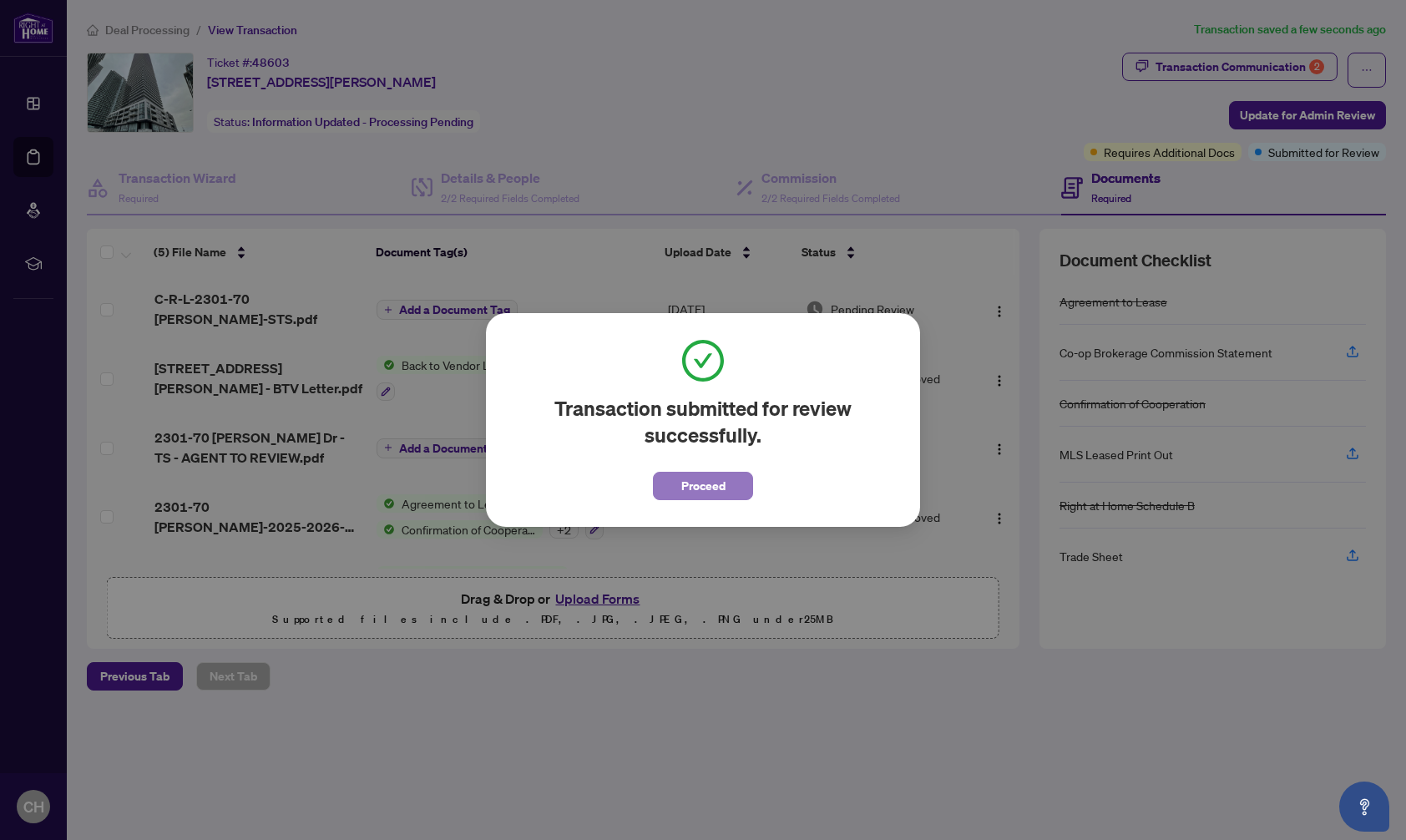
click at [713, 489] on span "Proceed" at bounding box center [703, 485] width 45 height 27
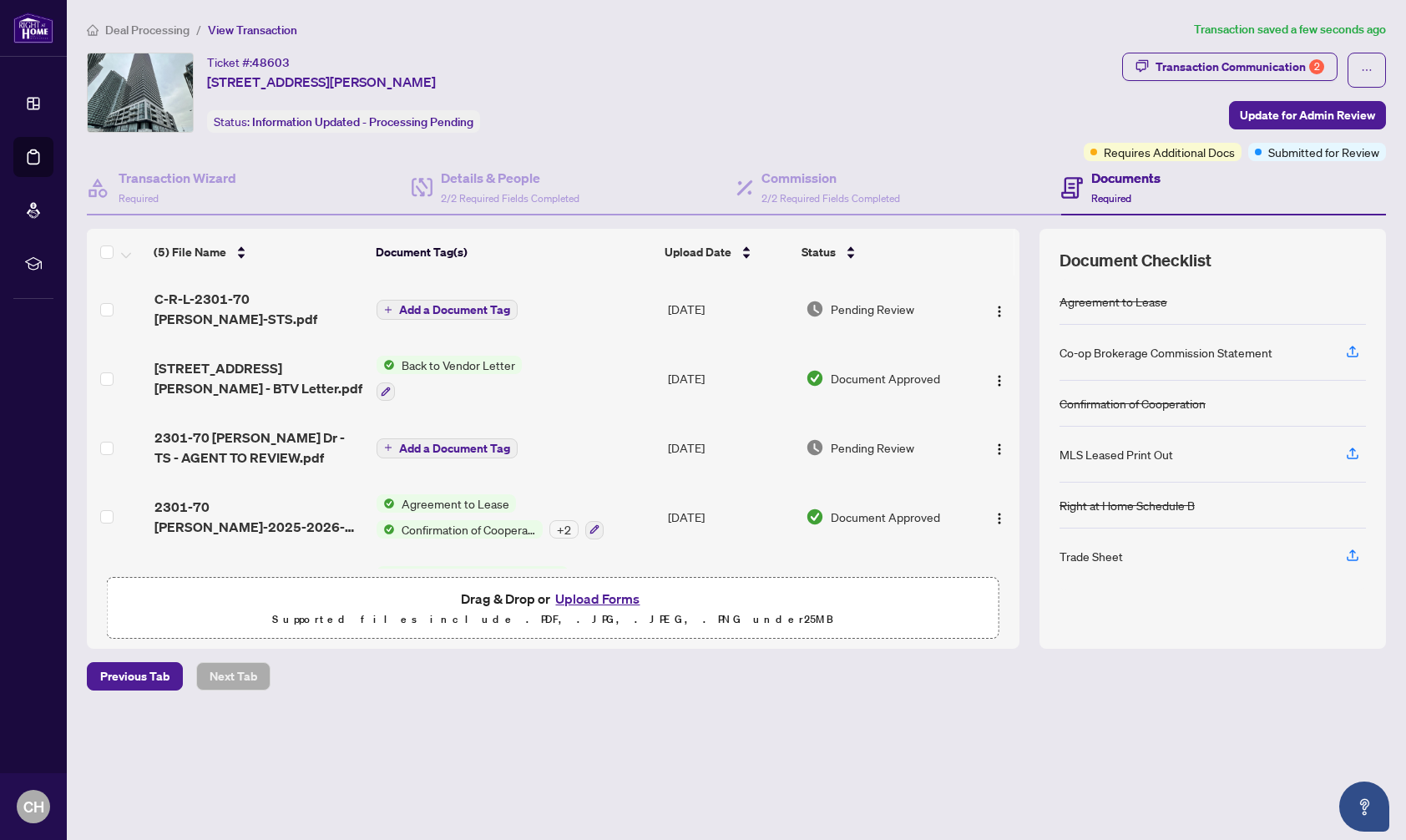
click at [137, 27] on span "Deal Processing" at bounding box center [147, 30] width 84 height 15
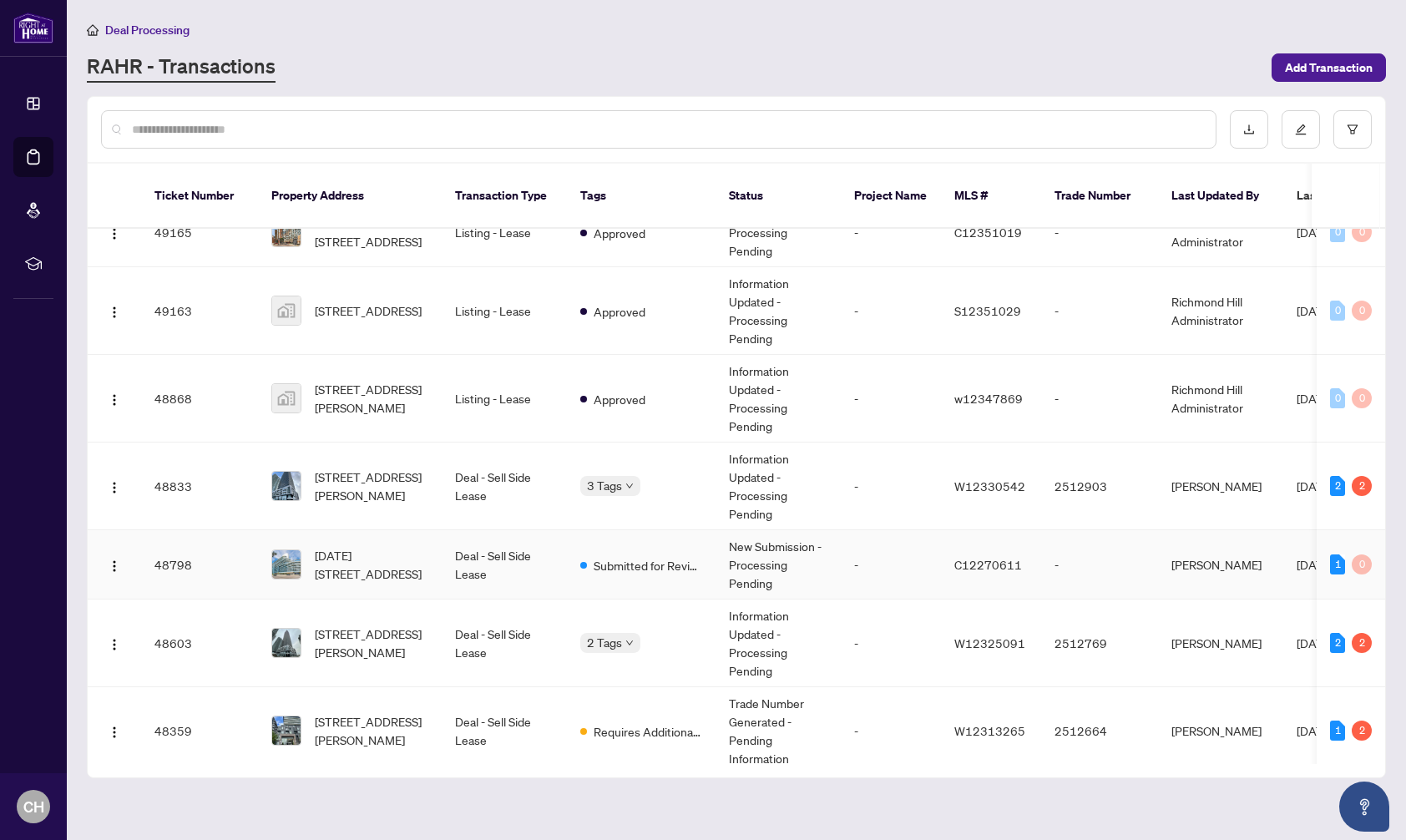
scroll to position [31, 0]
click at [356, 712] on span "[STREET_ADDRESS][PERSON_NAME]" at bounding box center [372, 730] width 114 height 37
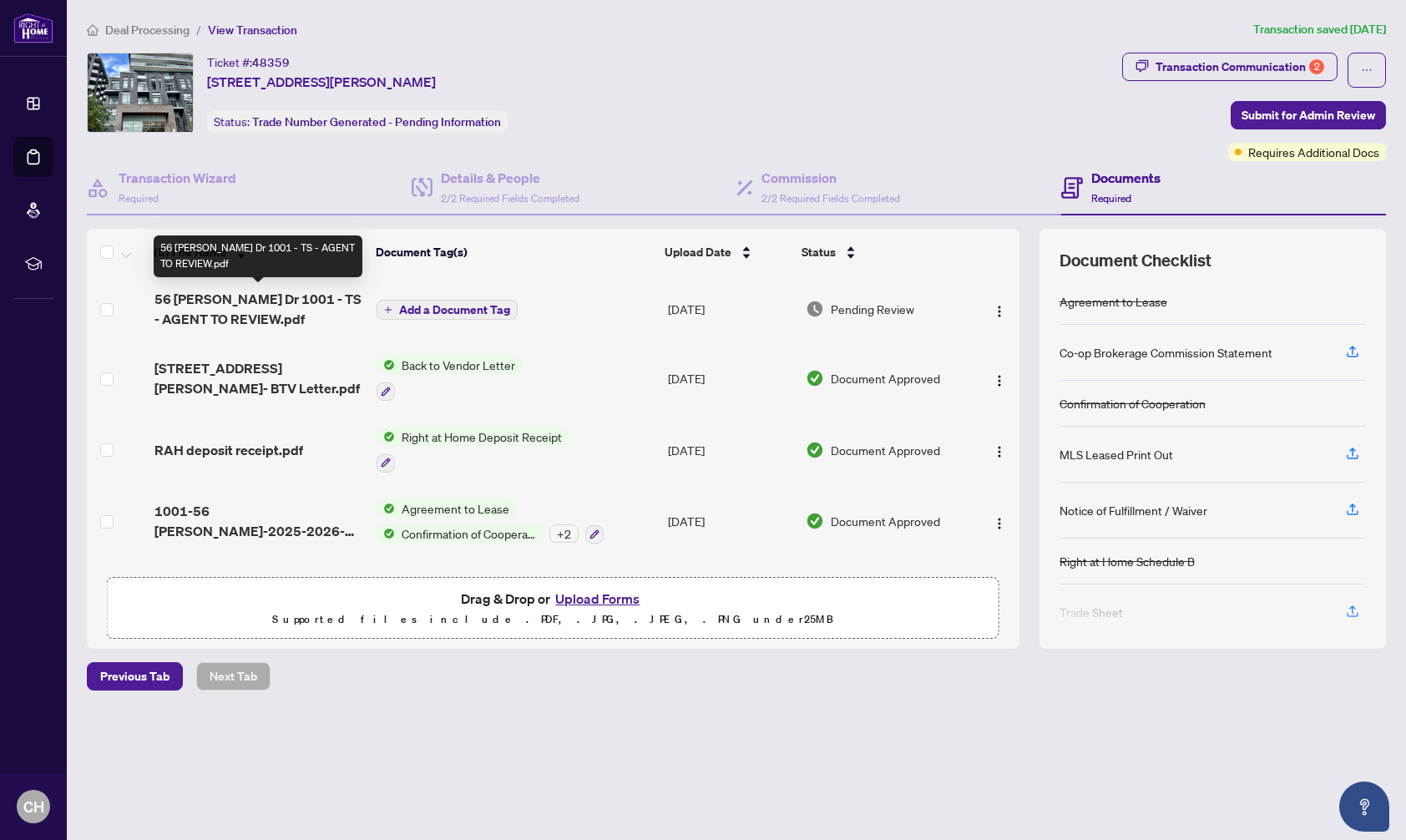
click at [263, 303] on span "56 [PERSON_NAME] Dr 1001 - TS - AGENT TO REVIEW.pdf" at bounding box center [260, 309] width 210 height 40
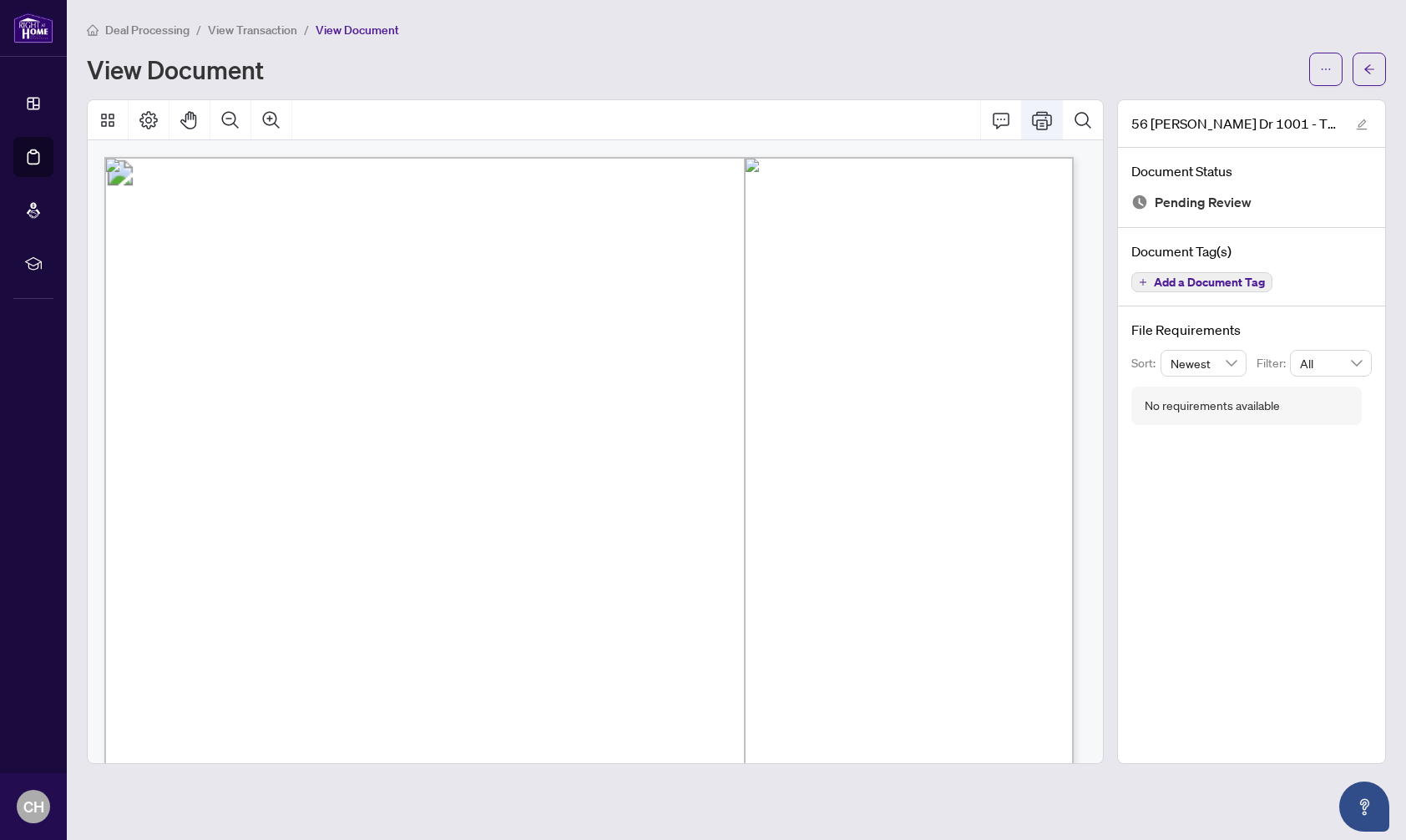
click at [1043, 123] on icon "Print" at bounding box center [1041, 120] width 20 height 20
click at [163, 28] on span "Deal Processing" at bounding box center [147, 30] width 84 height 15
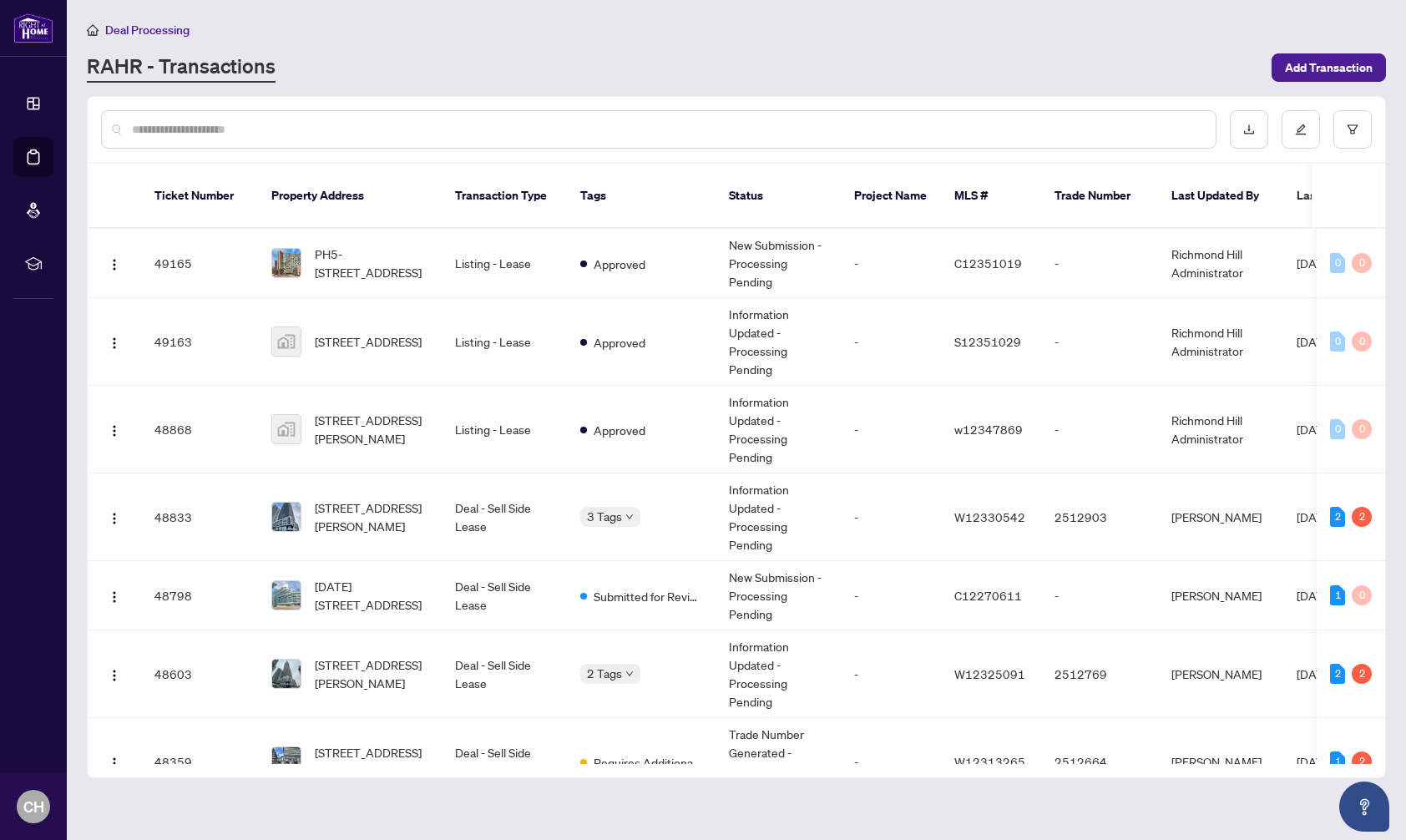
click at [332, 135] on input "text" at bounding box center [667, 129] width 1070 height 18
type input "****"
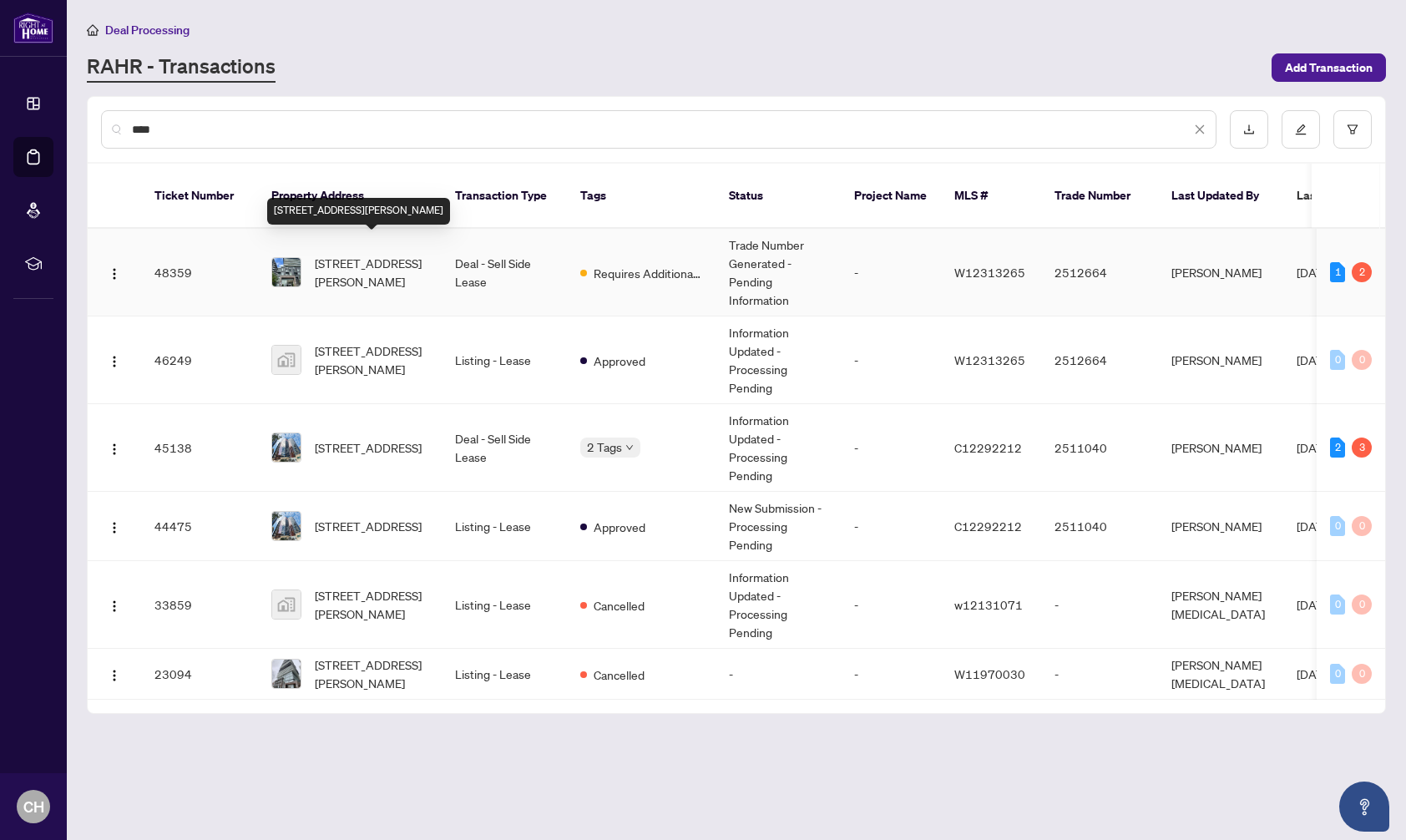
click at [371, 254] on span "[STREET_ADDRESS][PERSON_NAME]" at bounding box center [372, 272] width 114 height 37
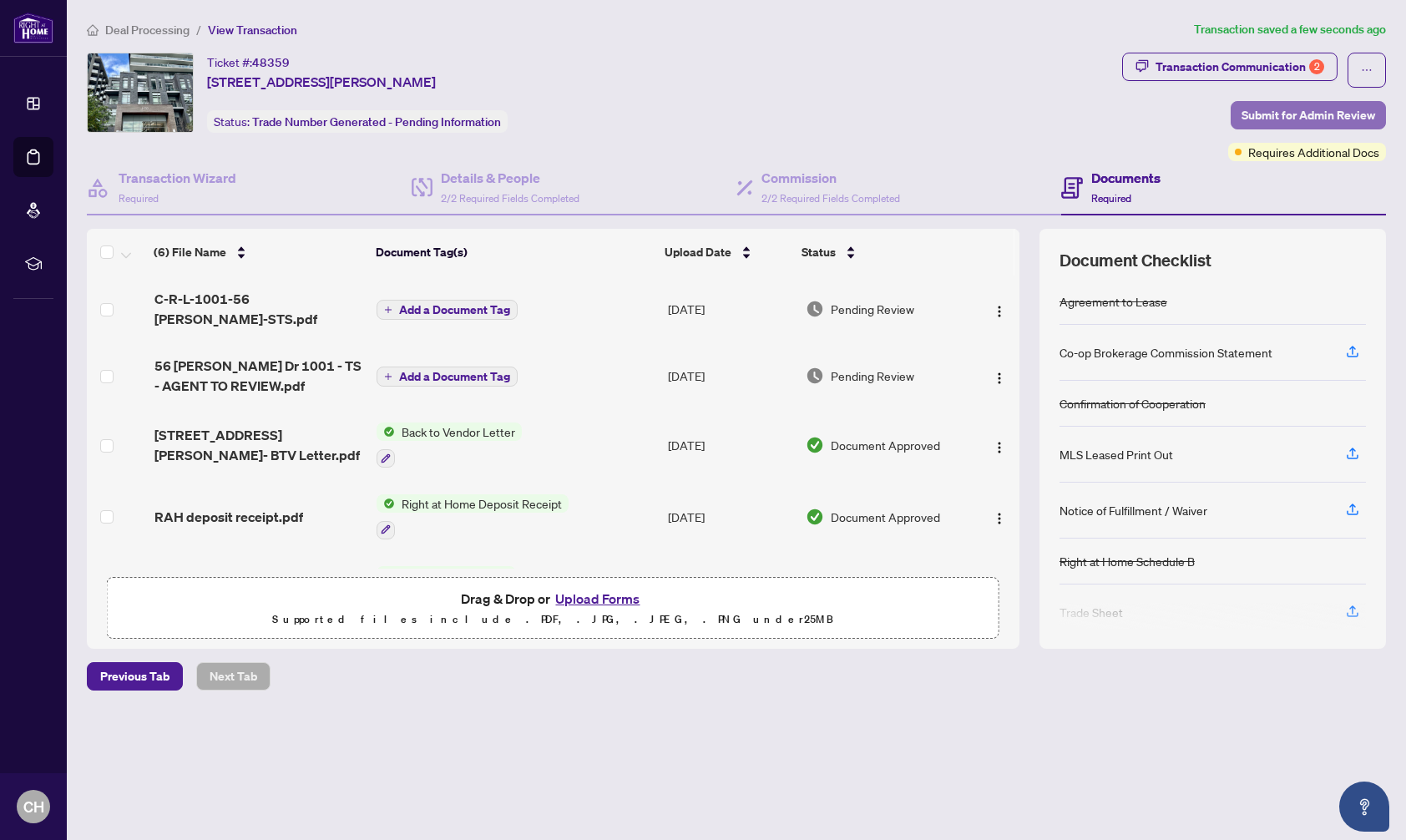
click at [1291, 115] on span "Submit for Admin Review" at bounding box center [1308, 115] width 134 height 27
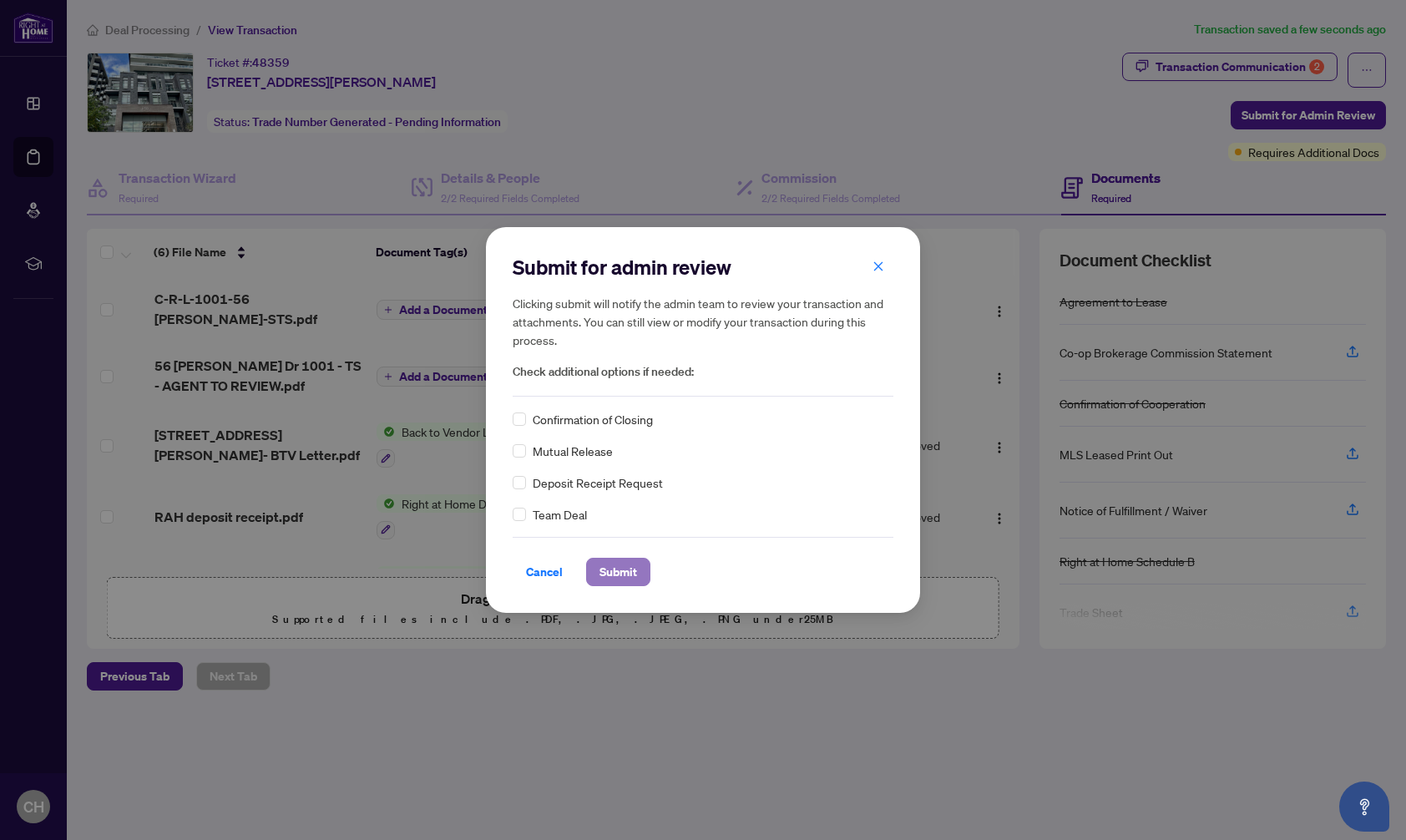
click at [631, 569] on span "Submit" at bounding box center [618, 572] width 38 height 27
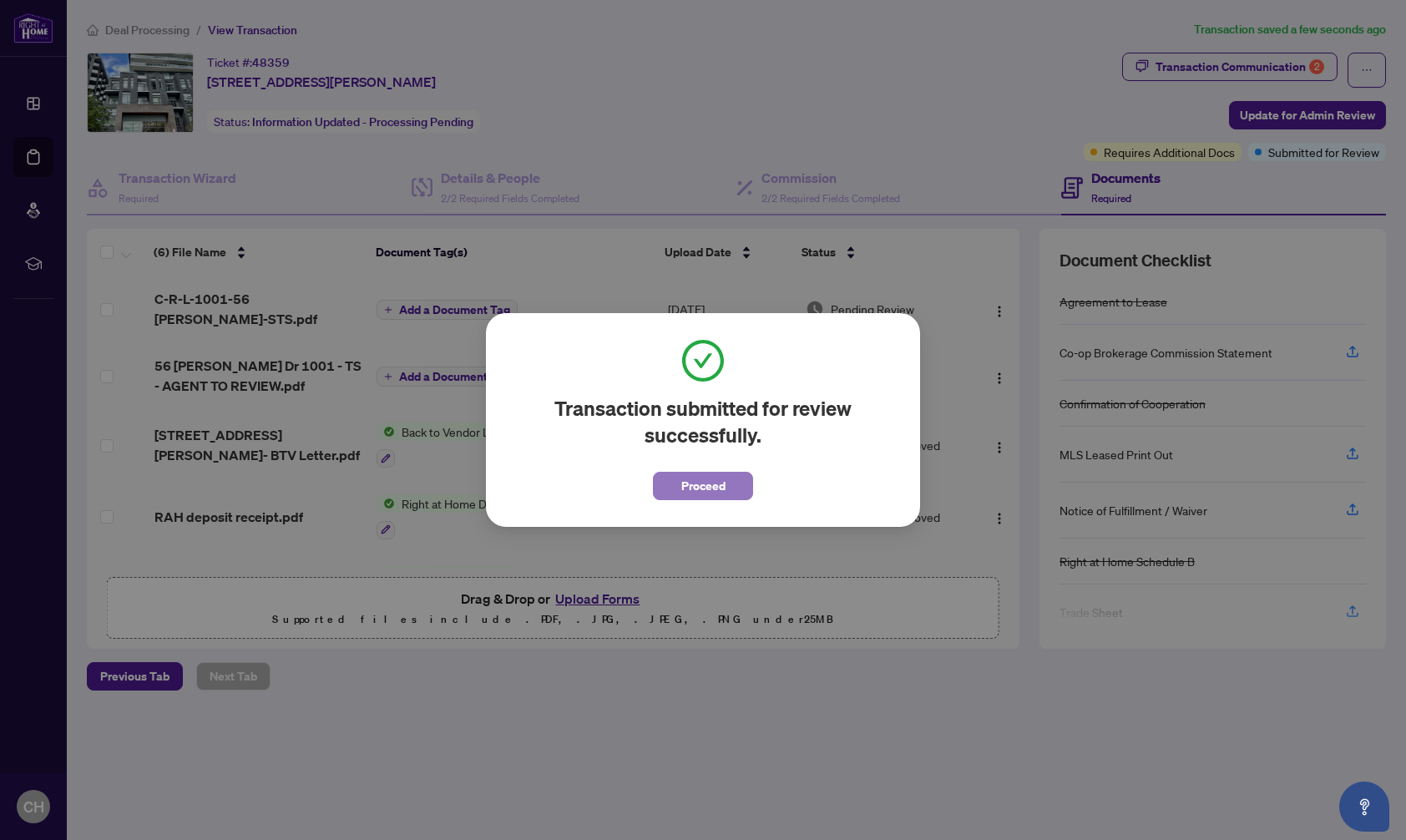
click at [700, 487] on span "Proceed" at bounding box center [703, 485] width 45 height 27
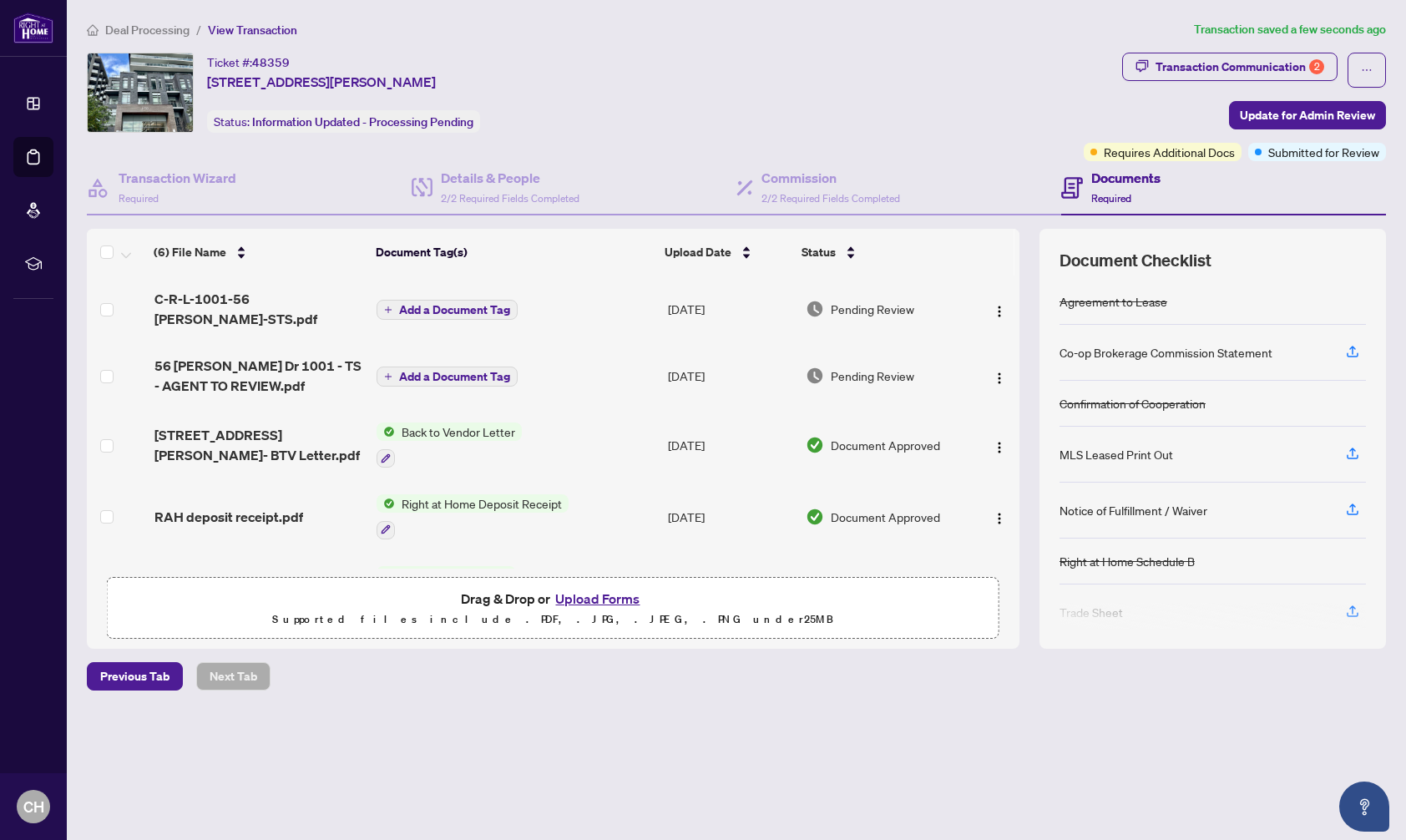
click at [141, 28] on span "Deal Processing" at bounding box center [147, 30] width 84 height 15
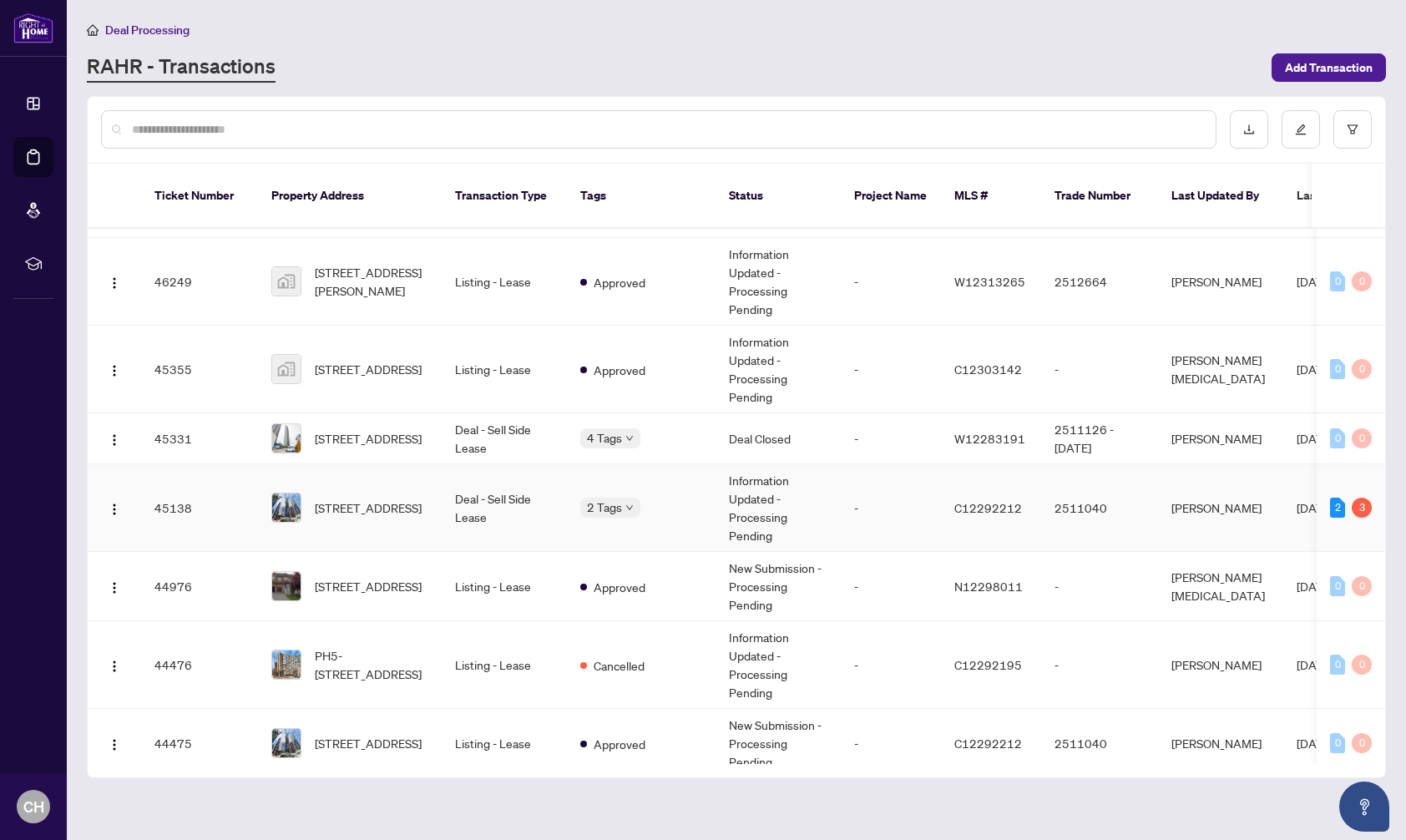
scroll to position [828, 0]
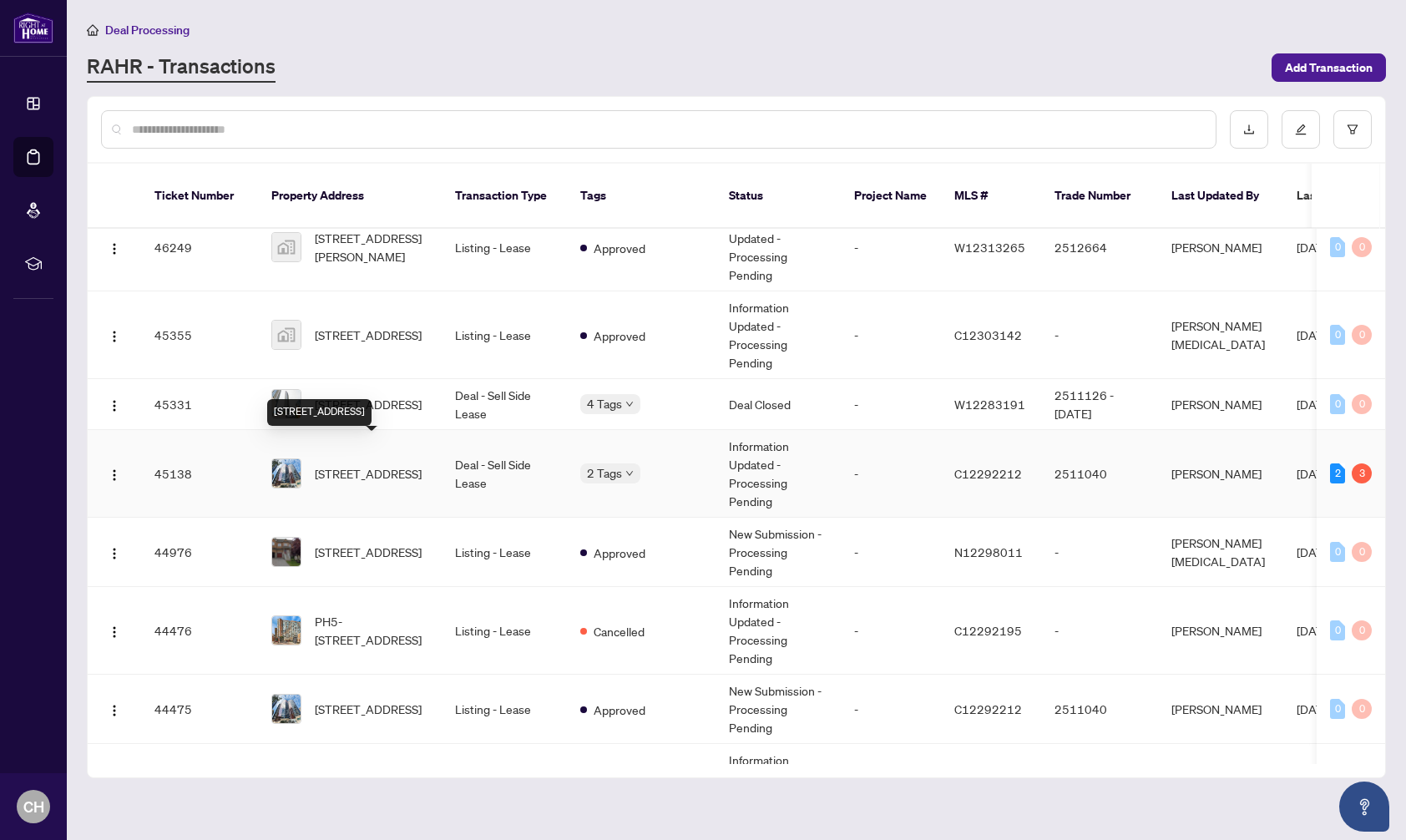
click at [407, 464] on span "[STREET_ADDRESS]" at bounding box center [368, 473] width 107 height 18
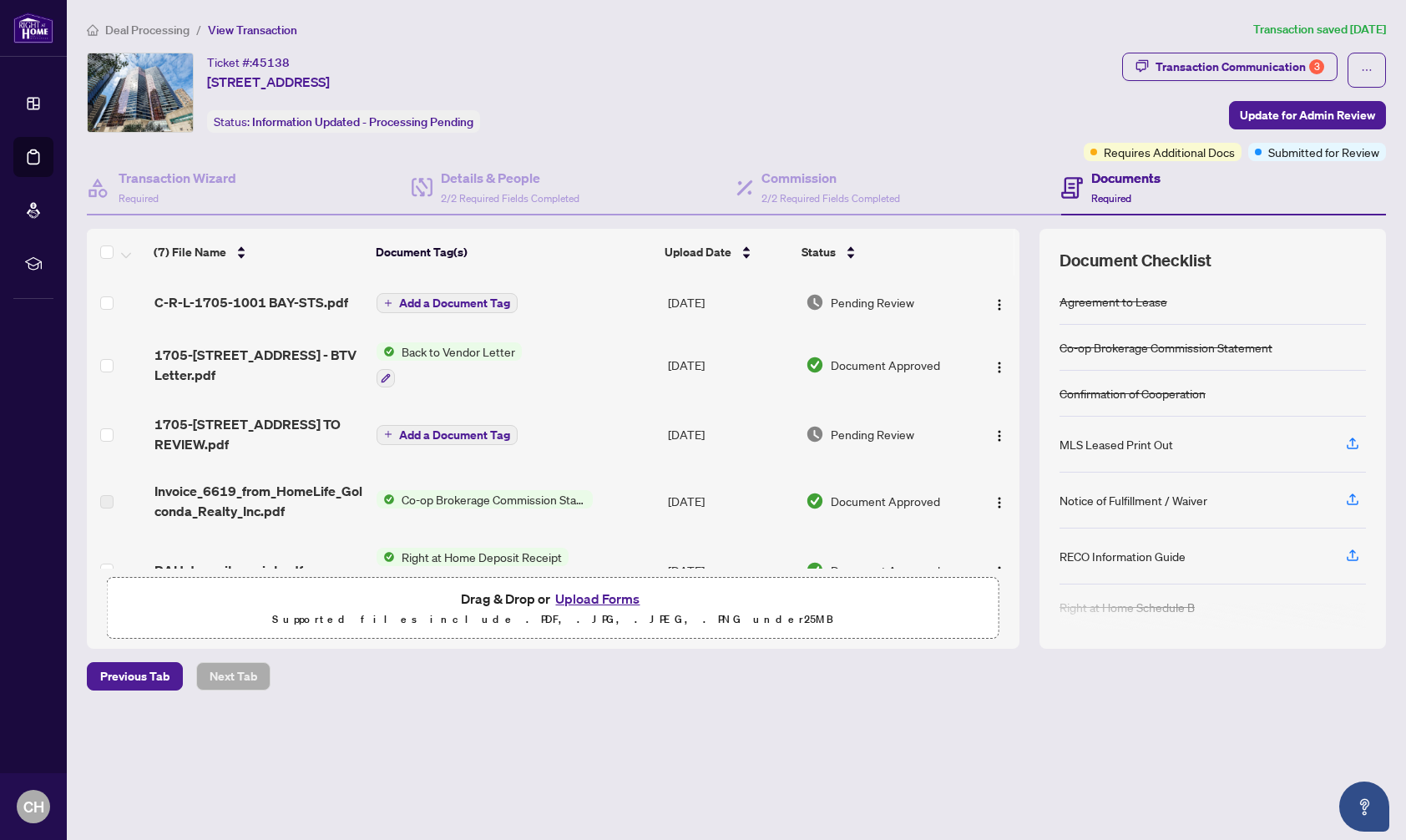
click at [160, 28] on span "Deal Processing" at bounding box center [147, 30] width 84 height 15
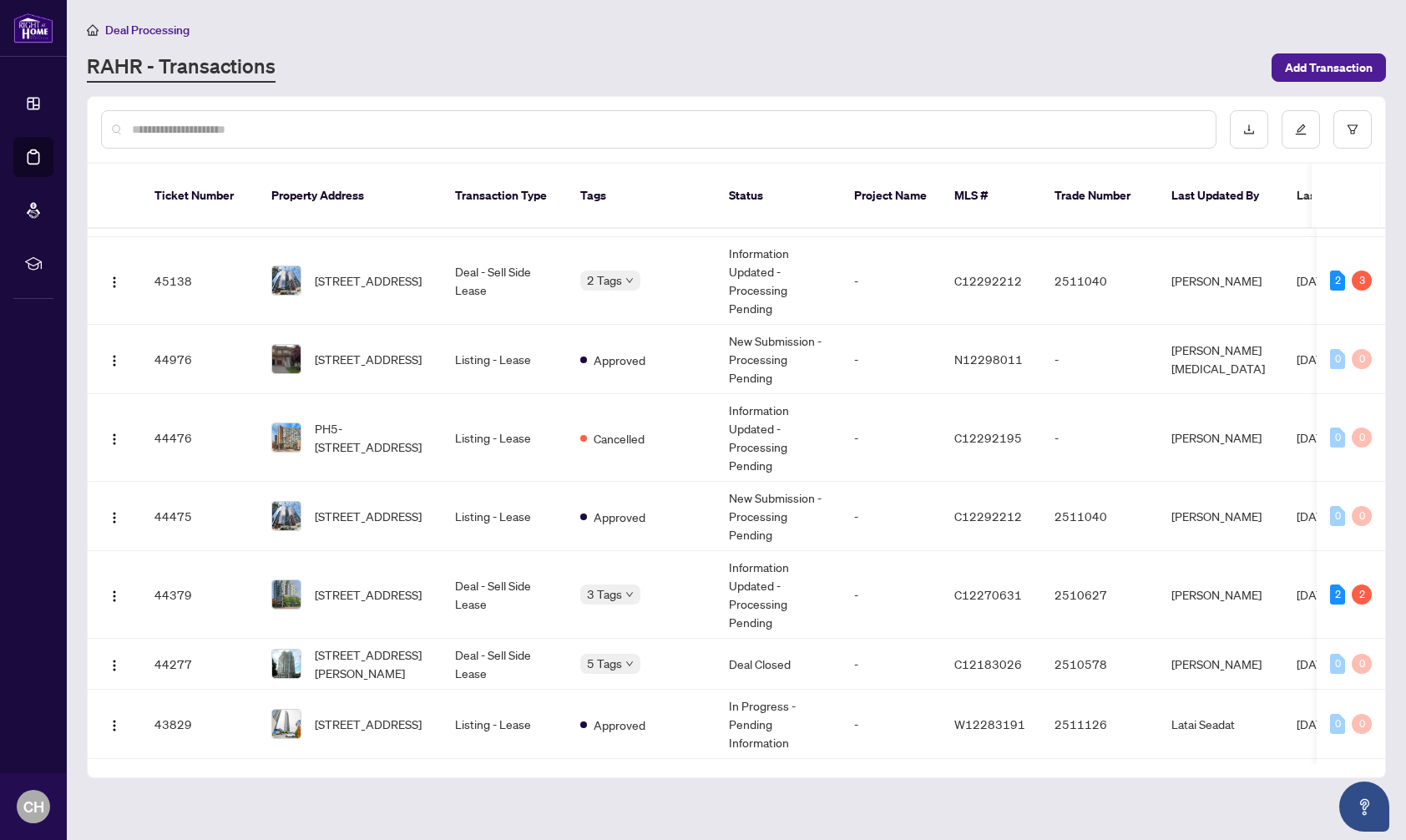
scroll to position [1045, 0]
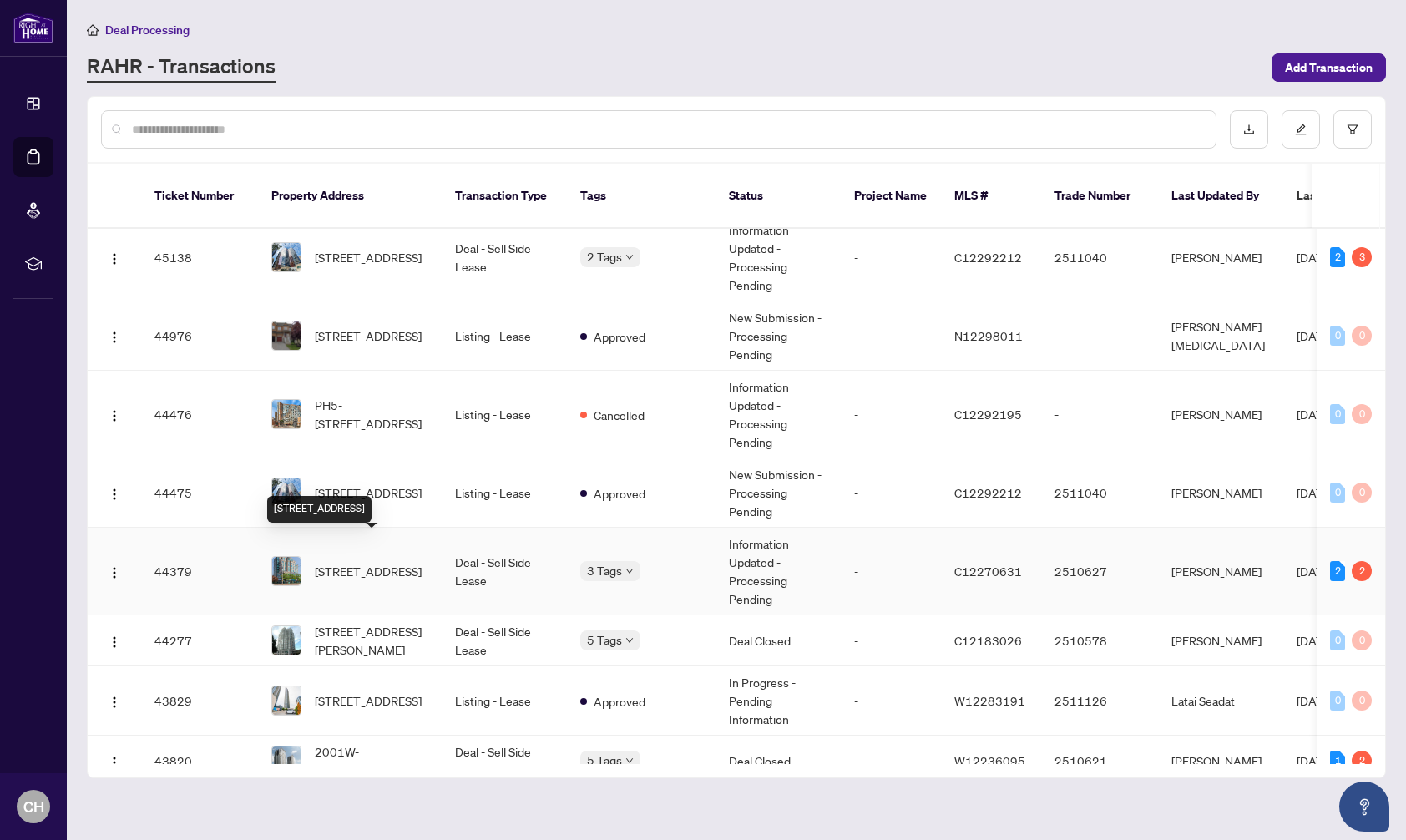
click at [399, 562] on span "[STREET_ADDRESS]" at bounding box center [368, 571] width 107 height 18
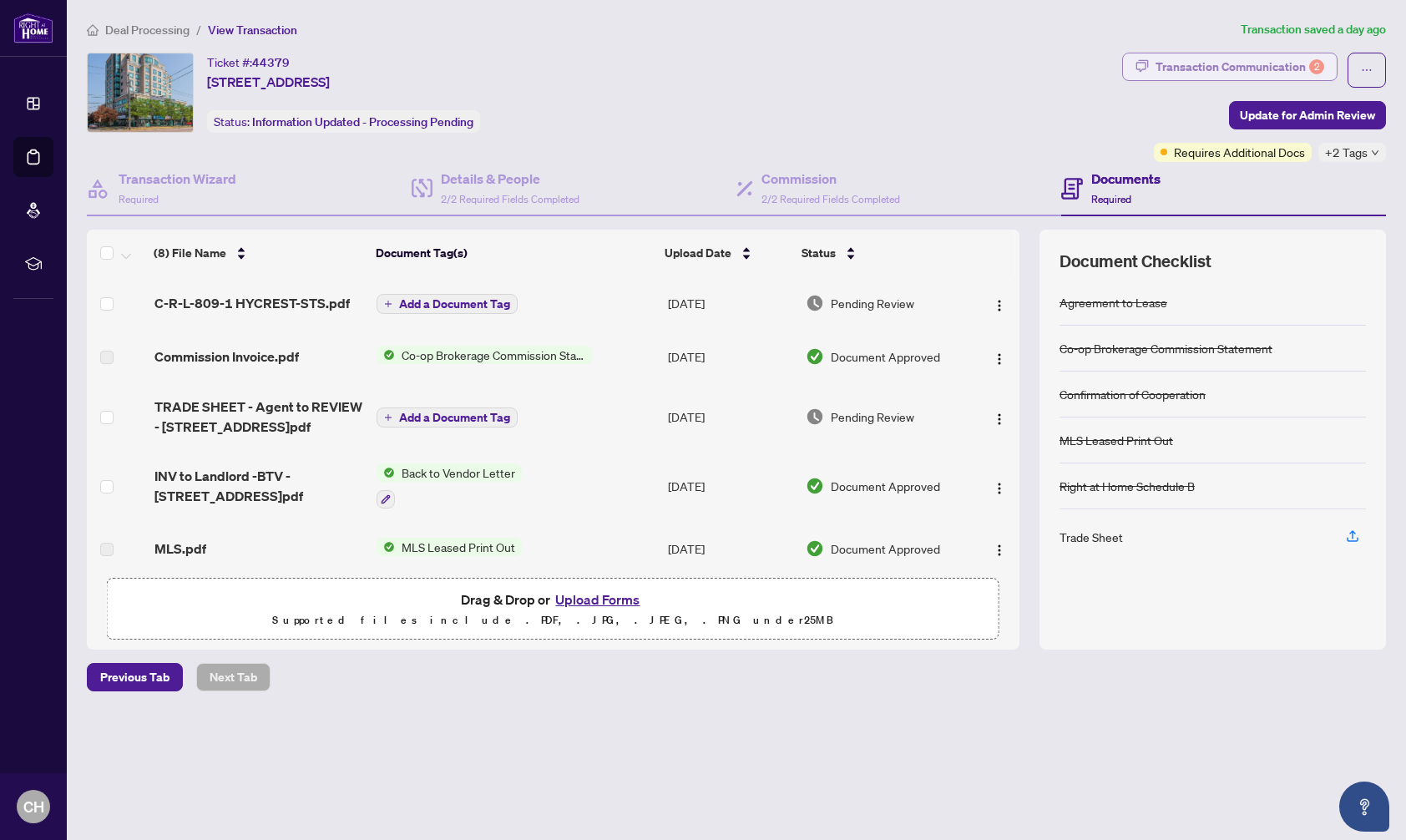
click at [1249, 67] on div "Transaction Communication 2" at bounding box center [1240, 66] width 169 height 27
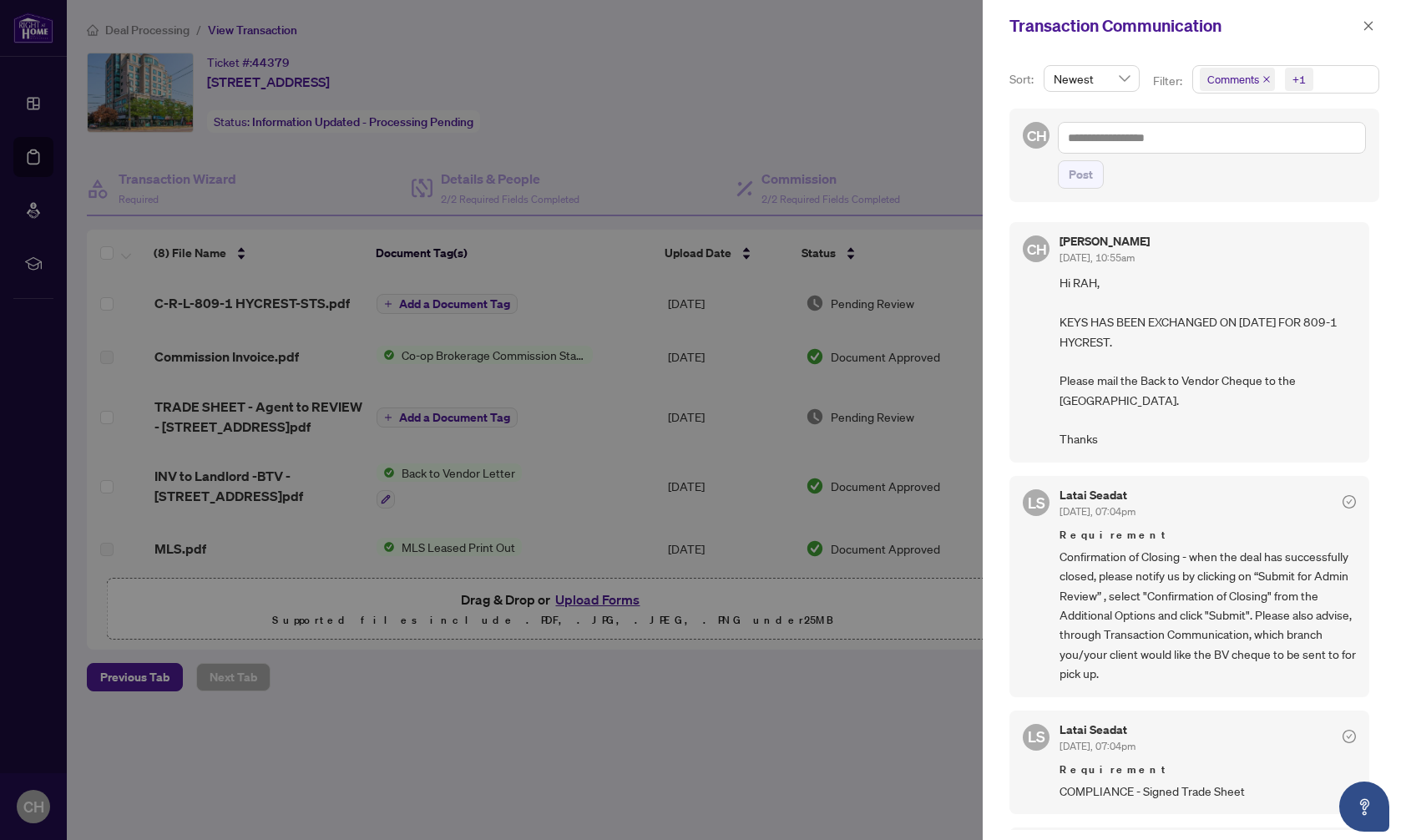
click at [681, 115] on div at bounding box center [703, 420] width 1406 height 840
drag, startPoint x: 1369, startPoint y: 27, endPoint x: 1213, endPoint y: 53, distance: 158.2
click at [1369, 28] on icon "close" at bounding box center [1368, 25] width 10 height 10
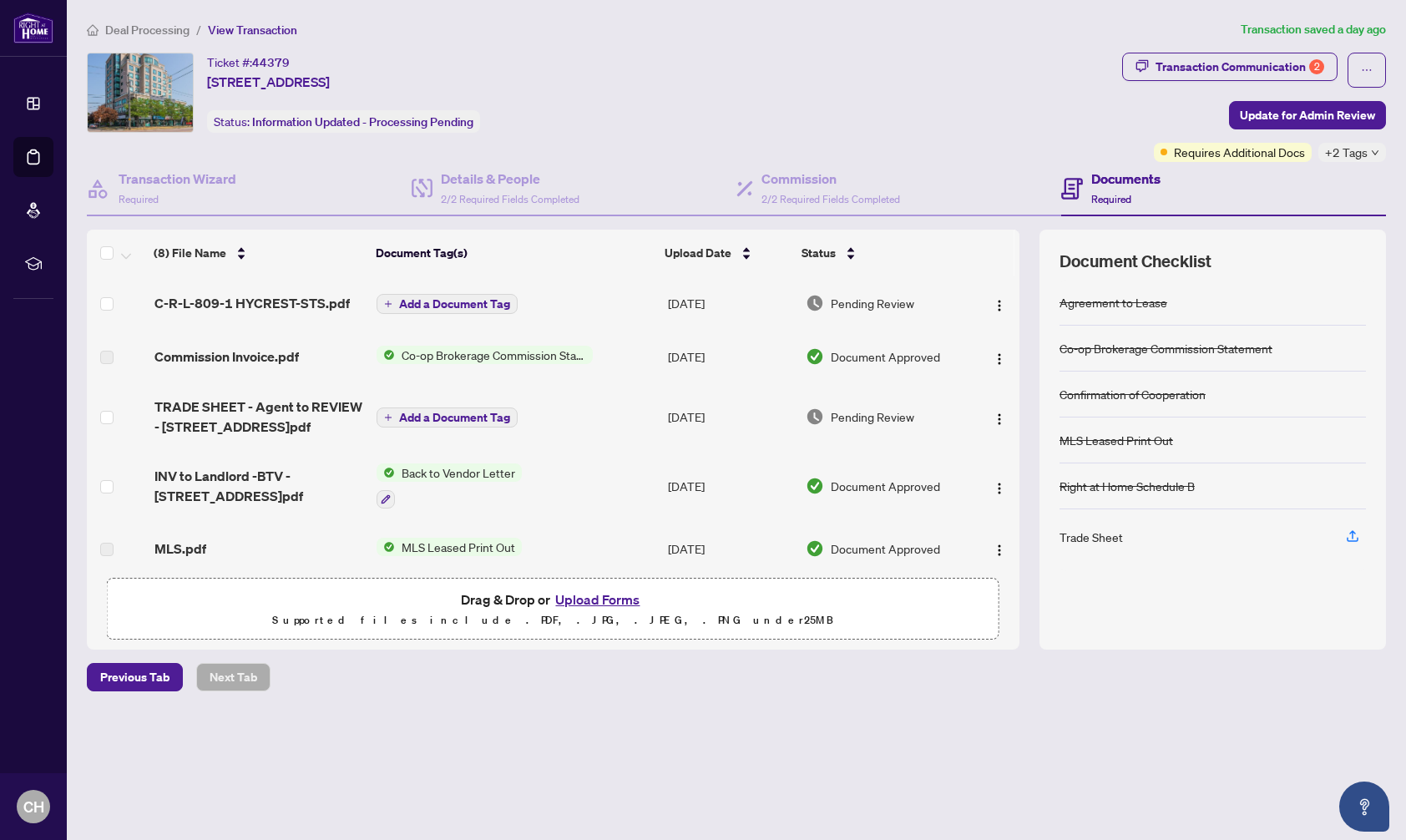
click at [154, 26] on span "Deal Processing" at bounding box center [147, 30] width 84 height 15
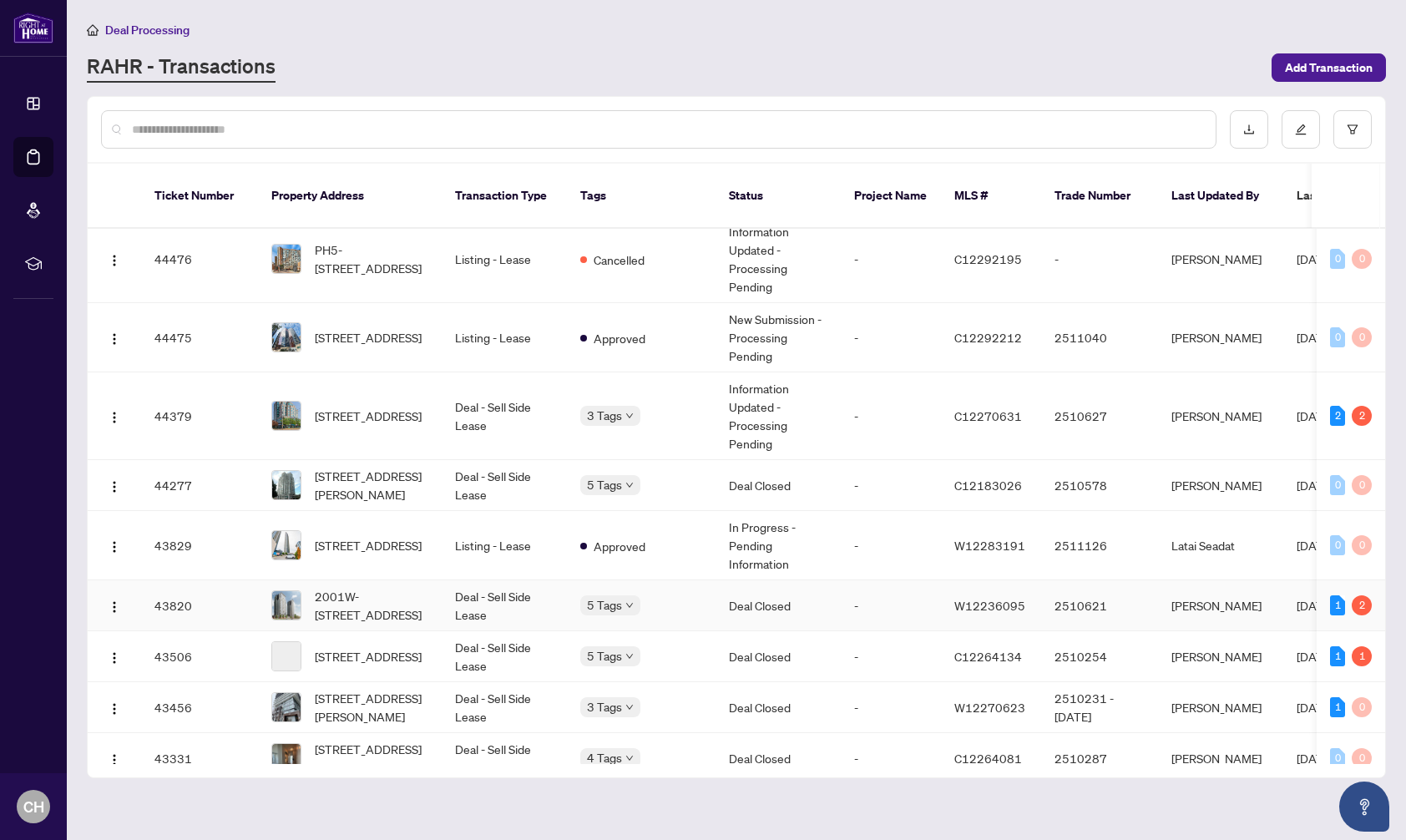
scroll to position [1232, 0]
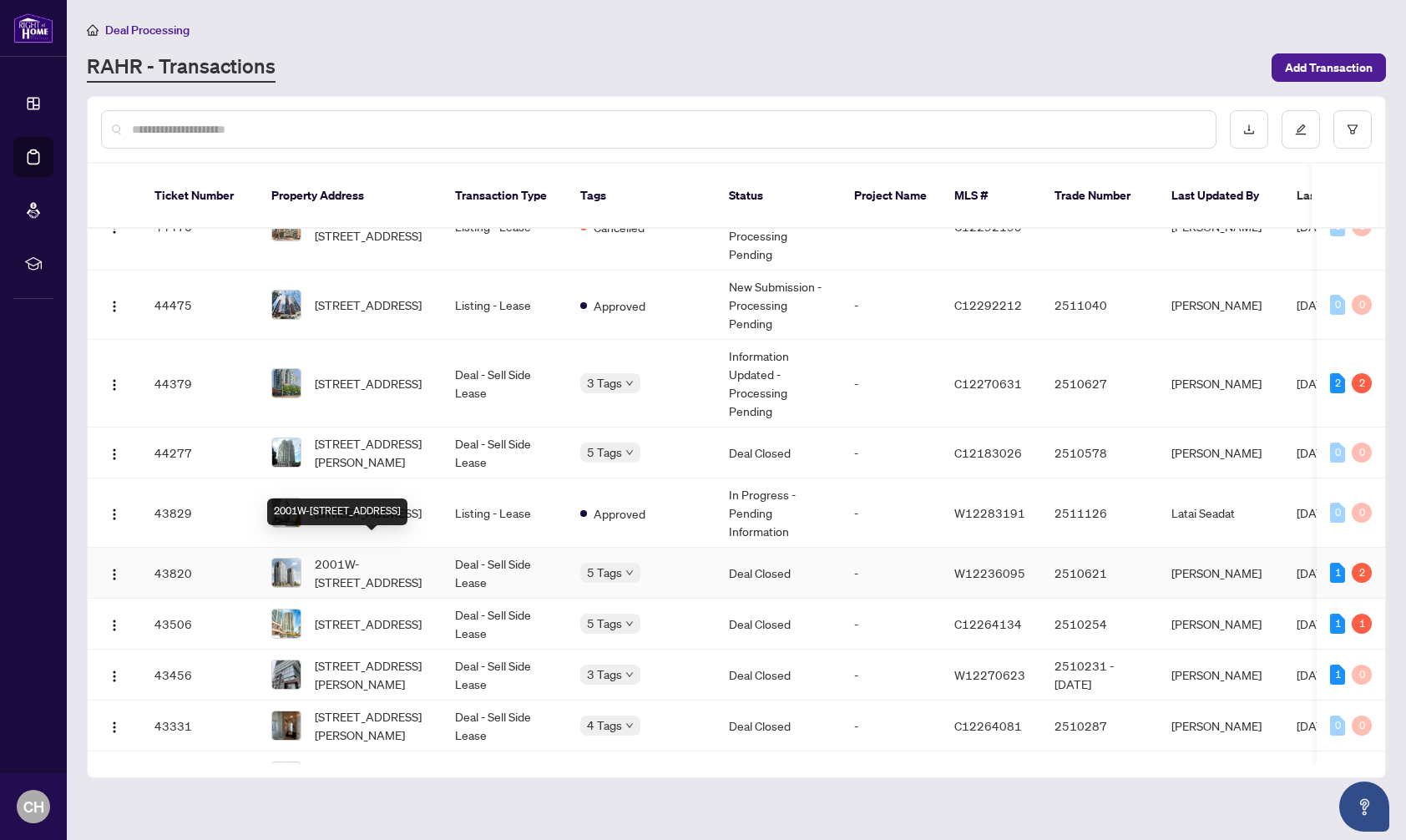
click at [380, 554] on span "2001W-[STREET_ADDRESS]" at bounding box center [372, 573] width 114 height 37
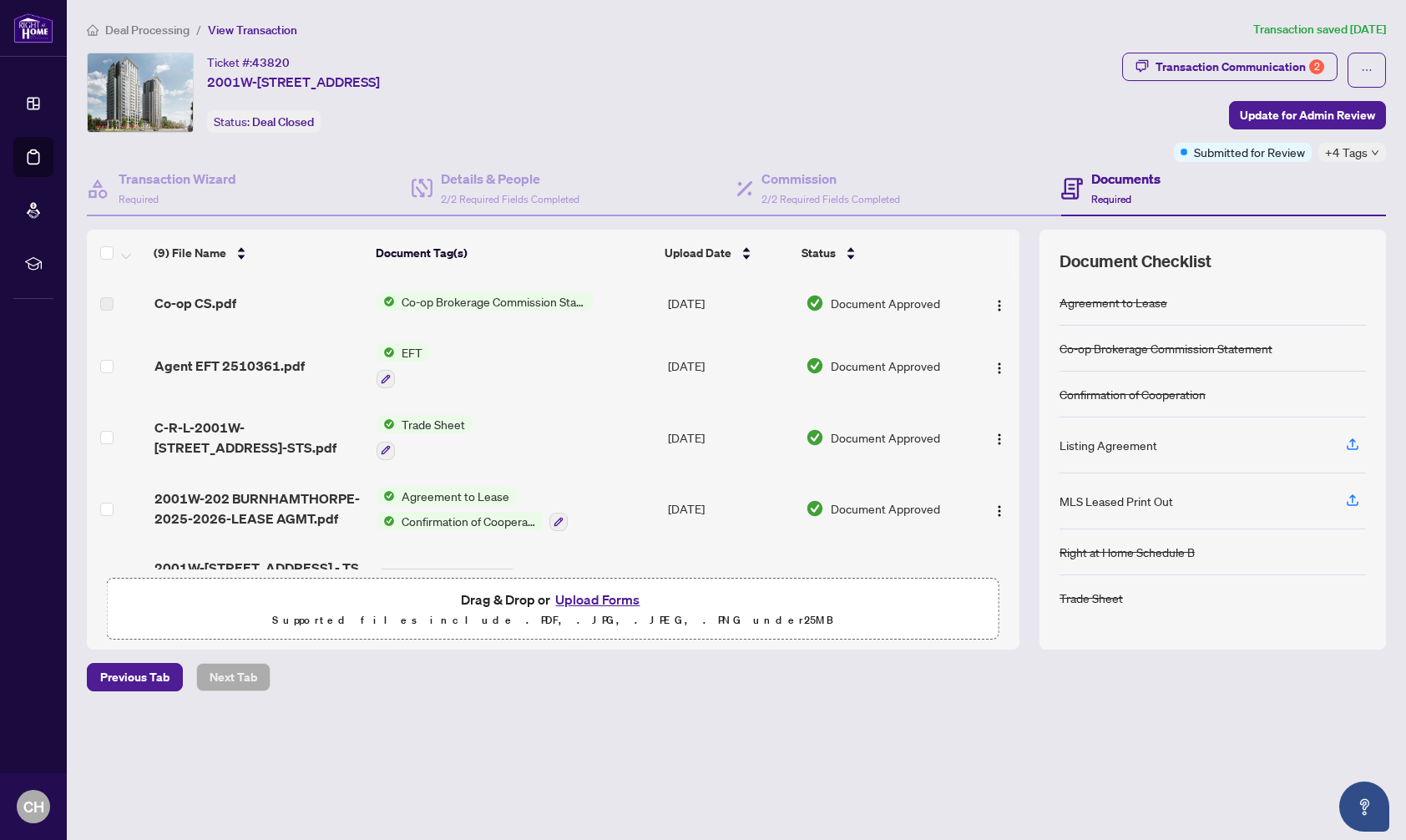
click at [152, 31] on span "Deal Processing" at bounding box center [147, 30] width 84 height 15
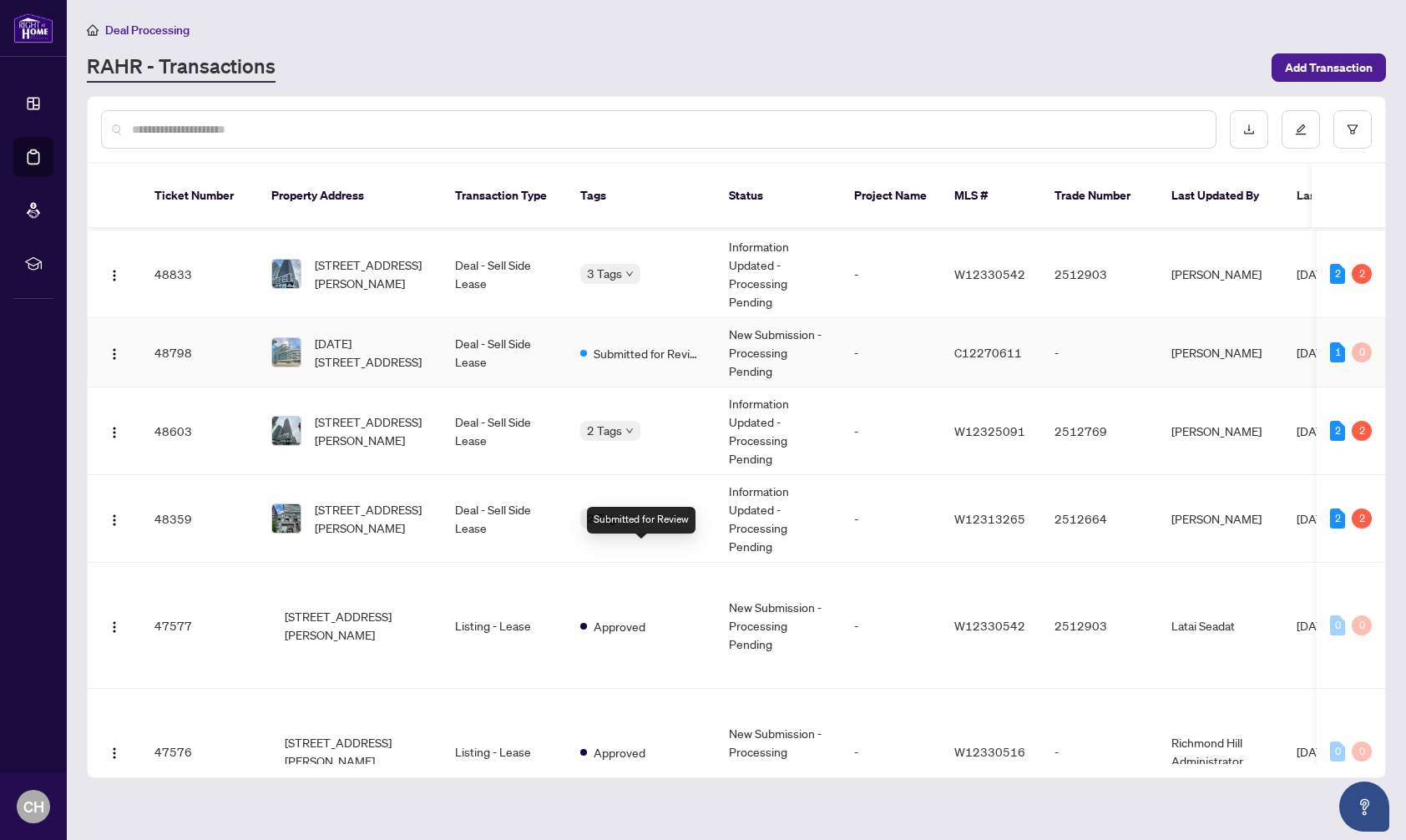
scroll to position [250, 0]
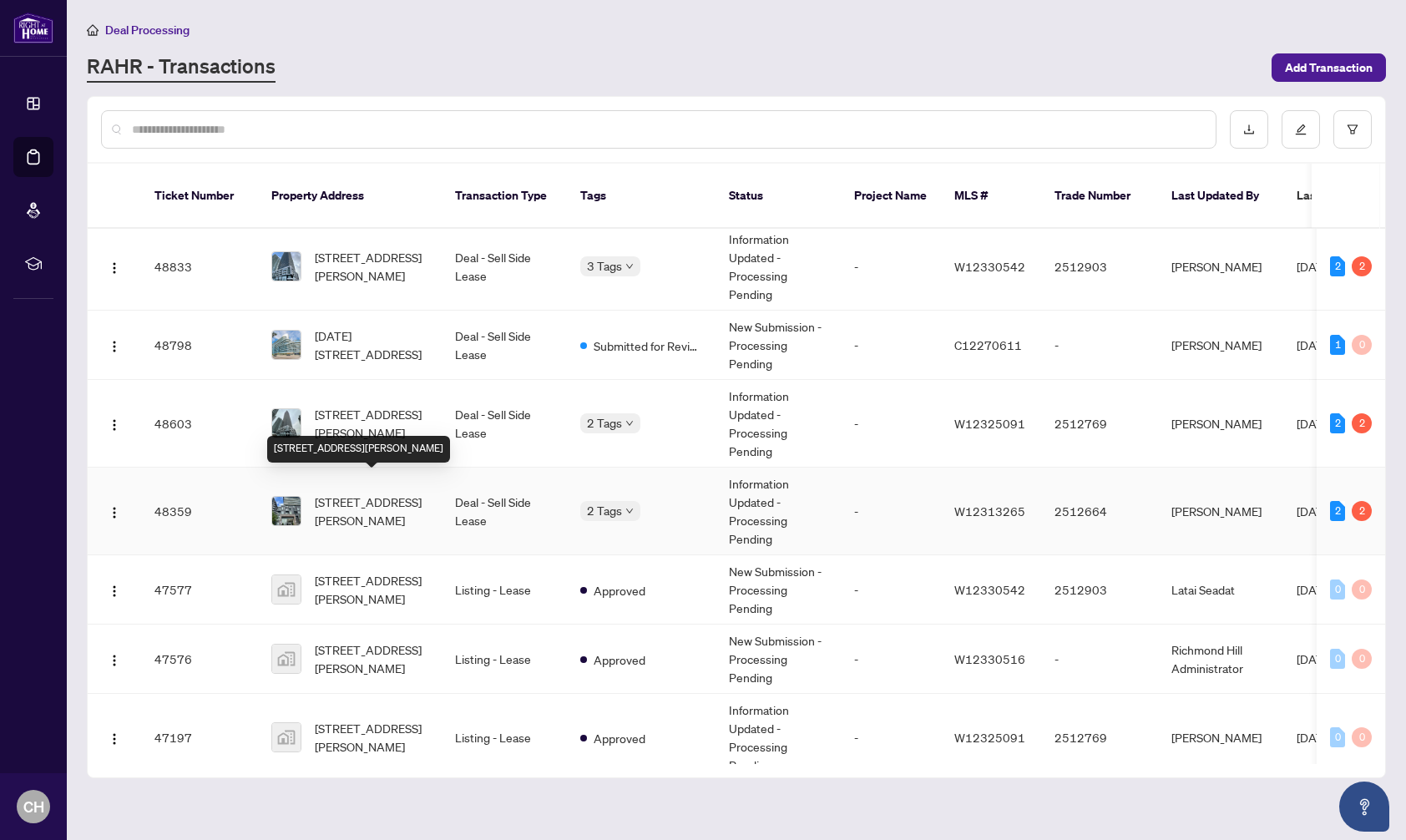
click at [413, 495] on span "[STREET_ADDRESS][PERSON_NAME]" at bounding box center [372, 510] width 114 height 37
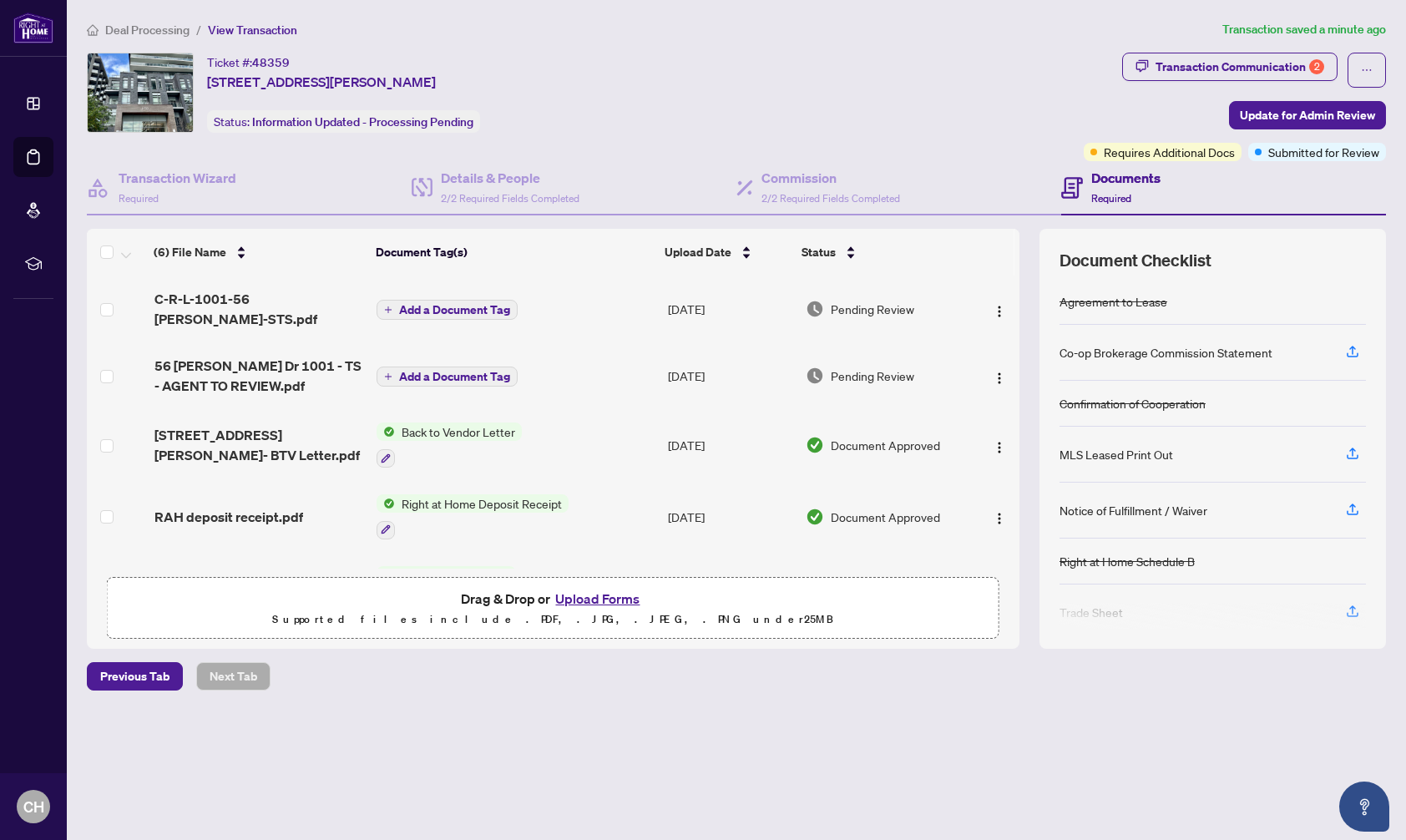
click at [161, 26] on span "Deal Processing" at bounding box center [147, 30] width 84 height 15
